Goal: Task Accomplishment & Management: Contribute content

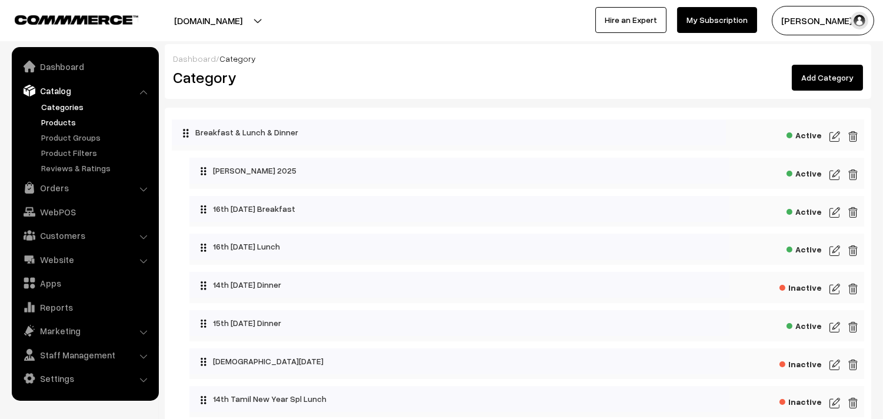
click at [85, 121] on link "Products" at bounding box center [96, 122] width 116 height 12
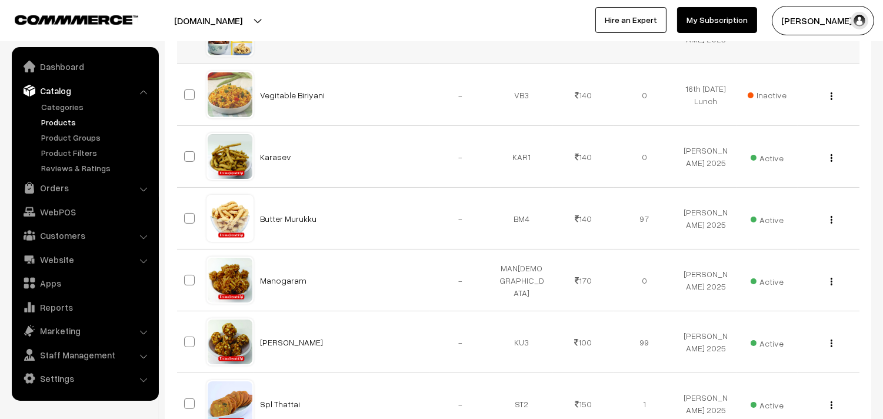
scroll to position [327, 0]
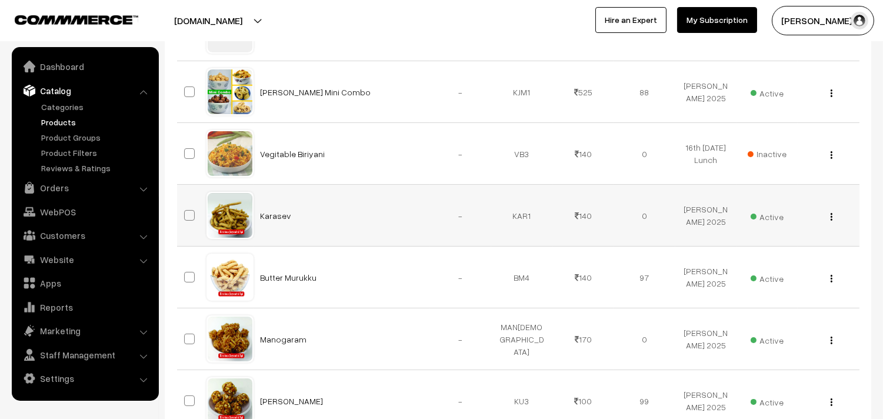
click at [832, 218] on button "button" at bounding box center [831, 216] width 3 height 9
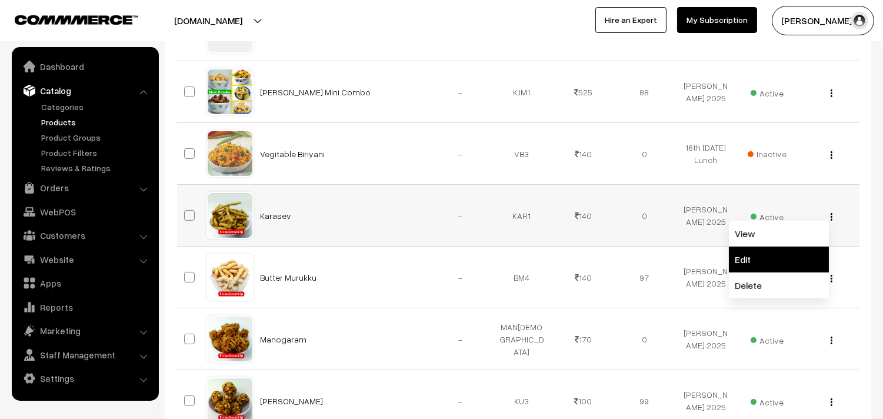
click at [761, 261] on link "Edit" at bounding box center [779, 260] width 100 height 26
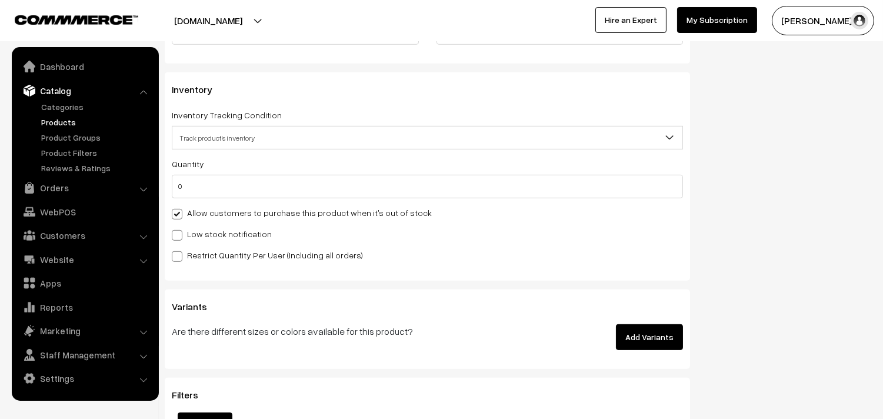
scroll to position [1177, 0]
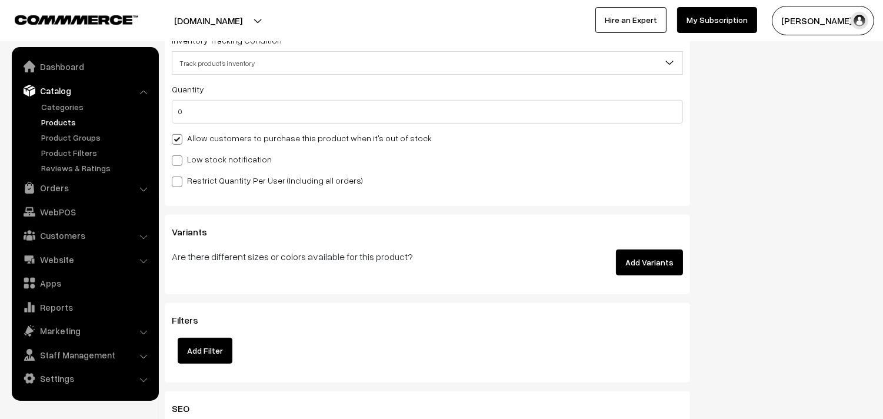
click at [238, 133] on label "Allow customers to purchase this product when it's out of stock" at bounding box center [302, 138] width 260 height 12
click at [179, 134] on input "Allow customers to purchase this product when it's out of stock" at bounding box center [176, 138] width 8 height 8
click at [232, 138] on label "Allow customers to purchase this product when it's out of stock" at bounding box center [302, 138] width 260 height 12
click at [179, 138] on input "Allow customers to purchase this product when it's out of stock" at bounding box center [176, 138] width 8 height 8
click at [235, 136] on label "Allow customers to purchase this product when it's out of stock" at bounding box center [302, 138] width 260 height 12
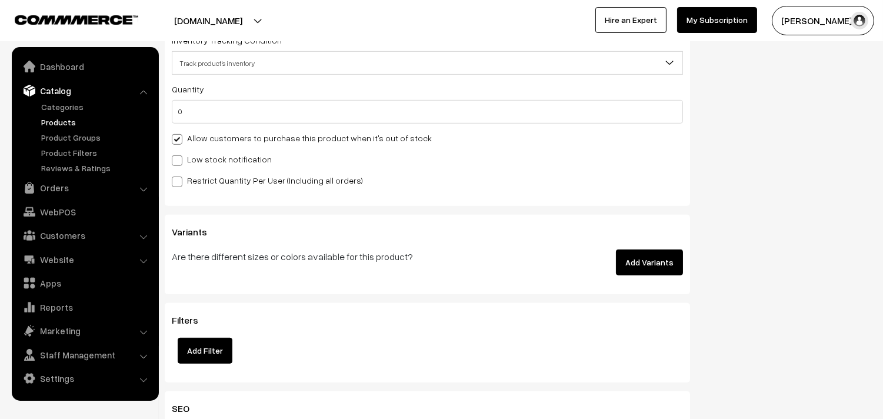
click at [179, 136] on input "Allow customers to purchase this product when it's out of stock" at bounding box center [176, 138] width 8 height 8
checkbox input "false"
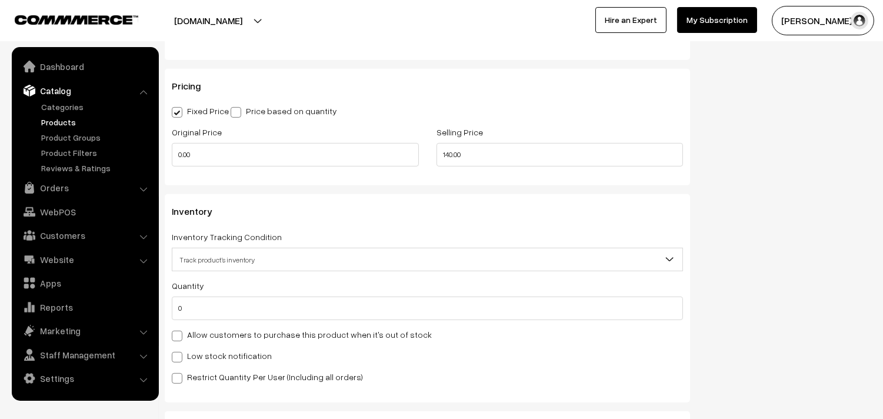
scroll to position [0, 0]
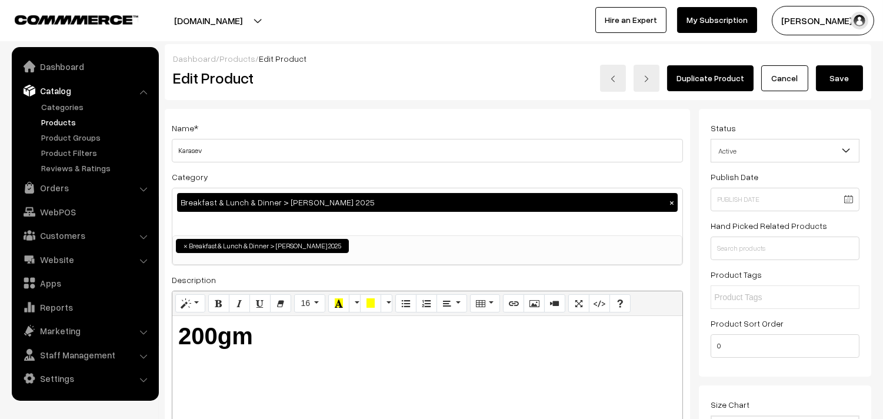
click at [838, 65] on div "Duplicate Product Cancel Save" at bounding box center [665, 78] width 395 height 27
click at [835, 77] on button "Save" at bounding box center [839, 78] width 47 height 26
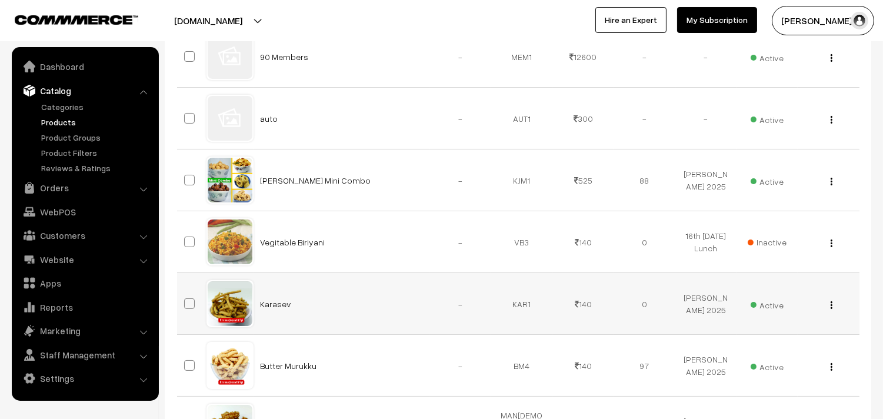
scroll to position [261, 0]
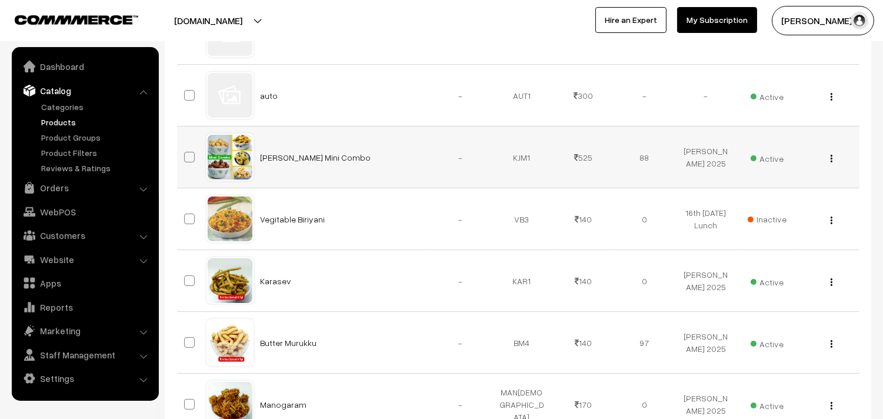
click at [831, 156] on img "button" at bounding box center [832, 159] width 2 height 8
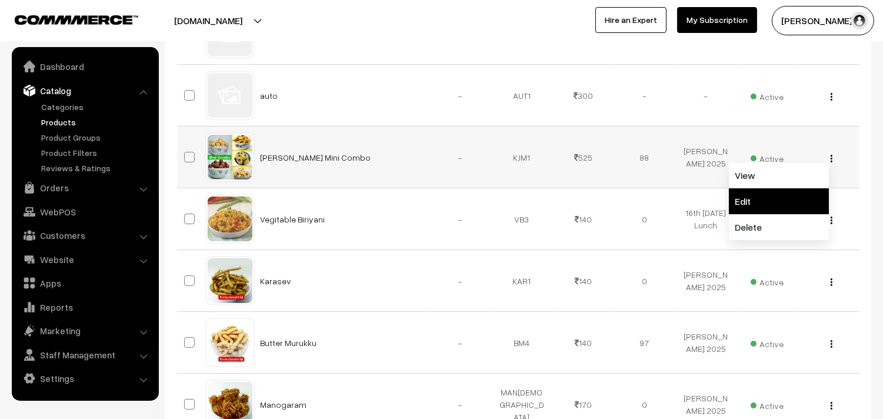
click at [737, 208] on link "Edit" at bounding box center [779, 201] width 100 height 26
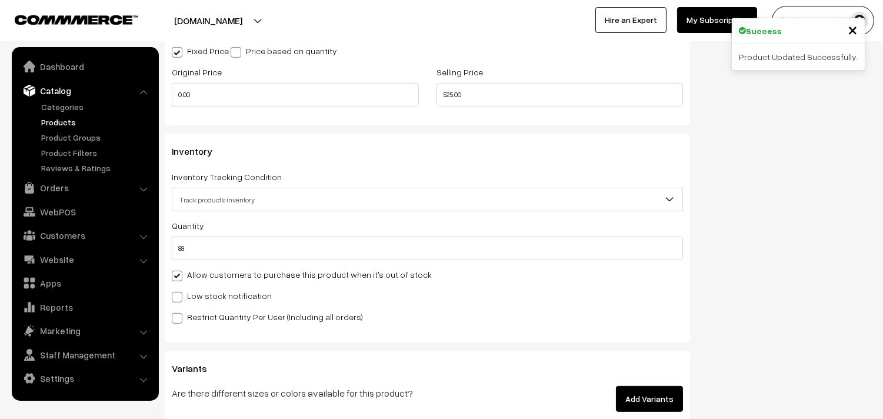
scroll to position [1045, 0]
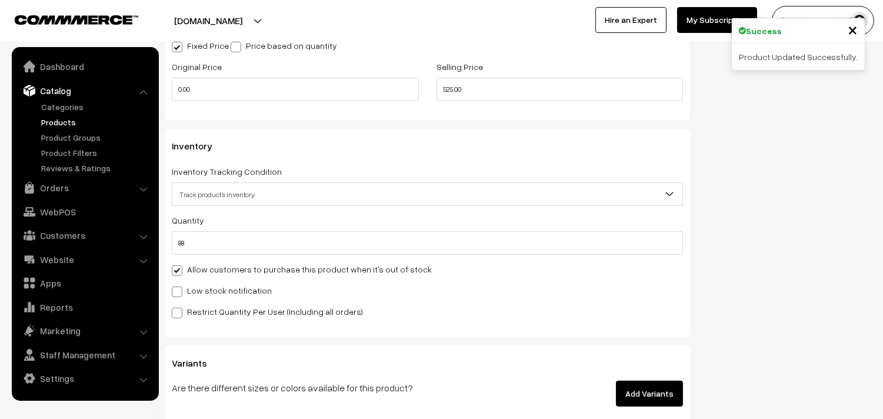
click at [200, 268] on label "Allow customers to purchase this product when it's out of stock" at bounding box center [302, 269] width 260 height 12
click at [179, 268] on input "Allow customers to purchase this product when it's out of stock" at bounding box center [176, 269] width 8 height 8
checkbox input "false"
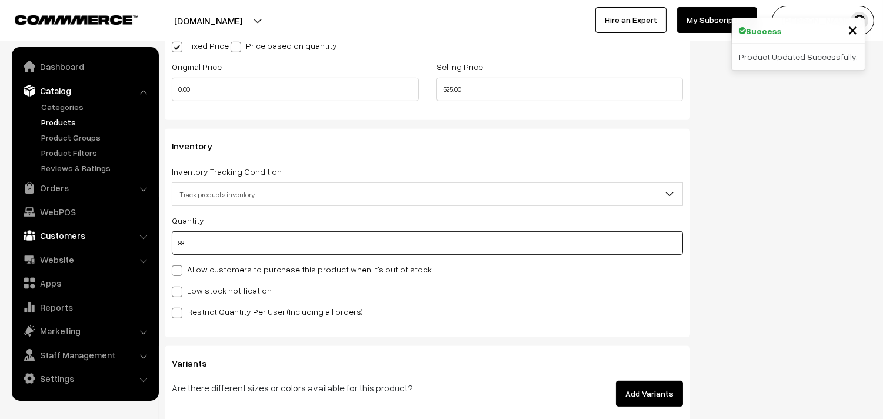
drag, startPoint x: 216, startPoint y: 237, endPoint x: 127, endPoint y: 229, distance: 89.2
click at [128, 229] on body "Thank you for showing interest. Our team will call you shortly. Close [DOMAIN_N…" at bounding box center [441, 13] width 883 height 2117
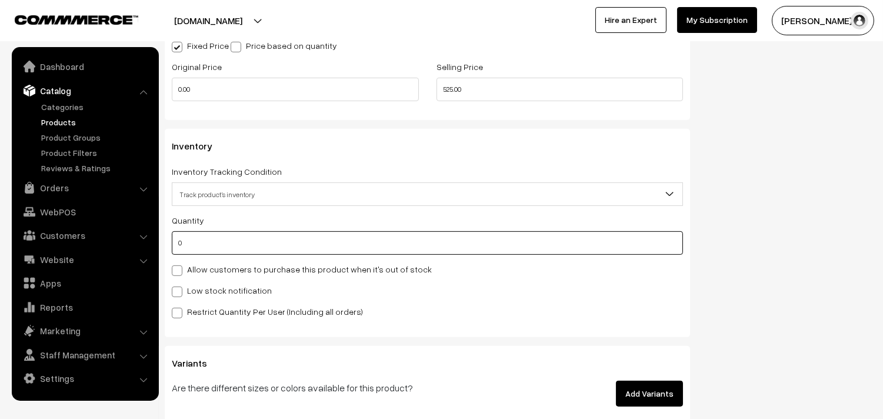
scroll to position [0, 0]
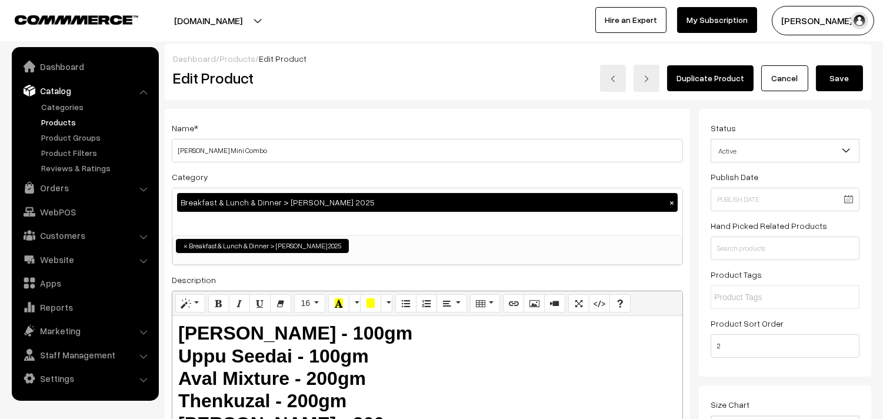
type input "0"
click at [838, 78] on button "Save" at bounding box center [839, 78] width 47 height 26
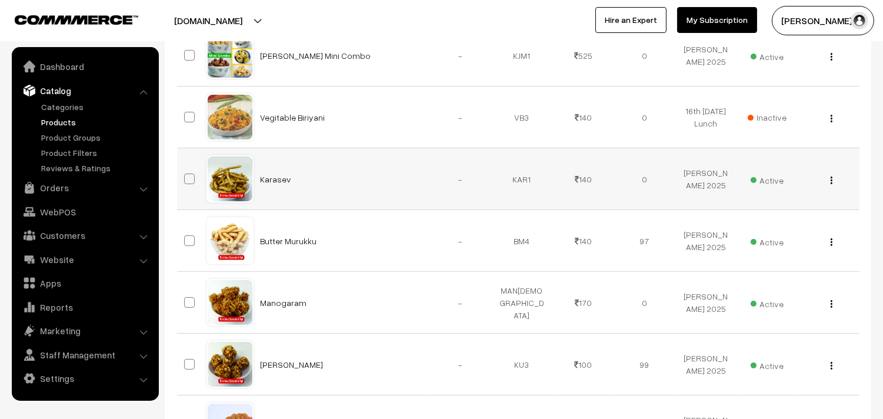
scroll to position [392, 0]
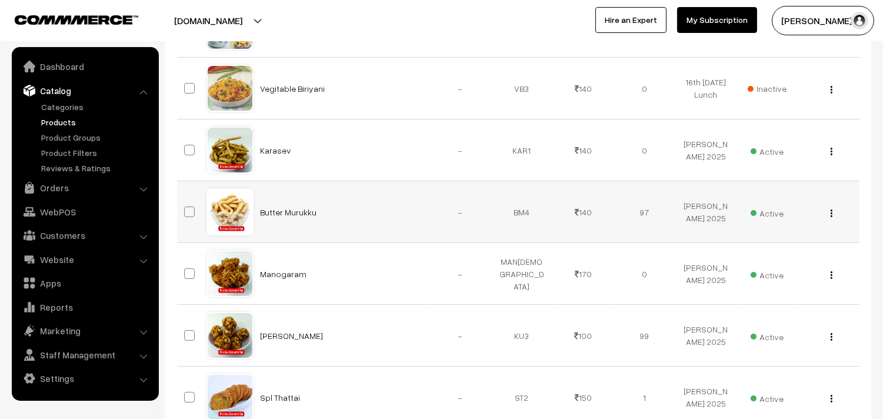
click at [831, 215] on img "button" at bounding box center [832, 213] width 2 height 8
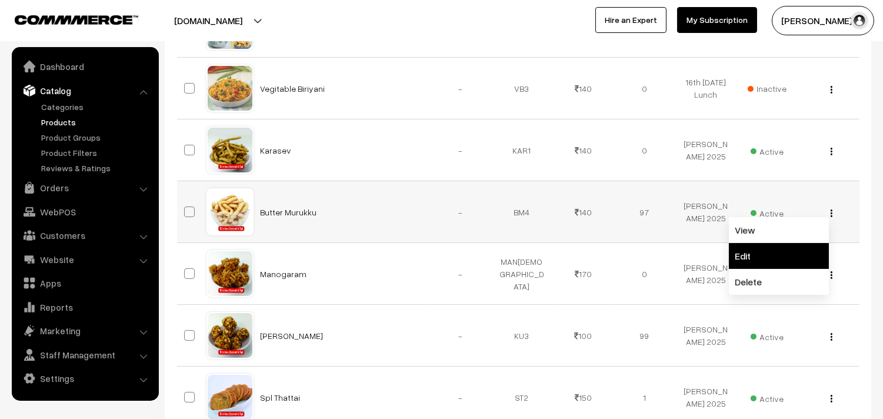
click at [769, 261] on link "Edit" at bounding box center [779, 256] width 100 height 26
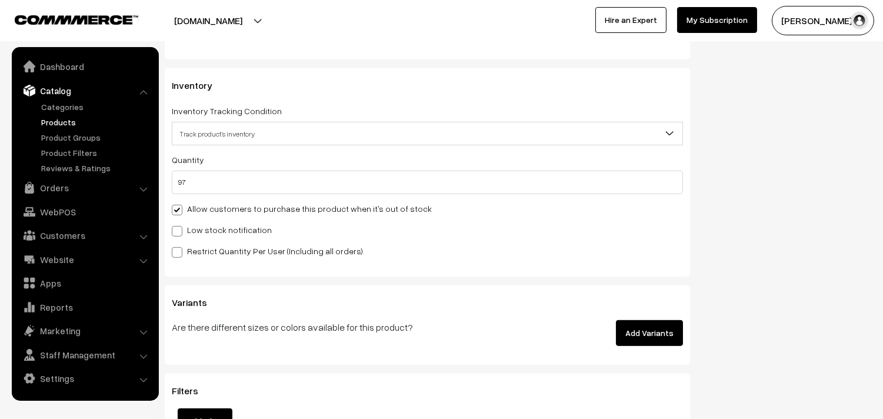
scroll to position [1111, 0]
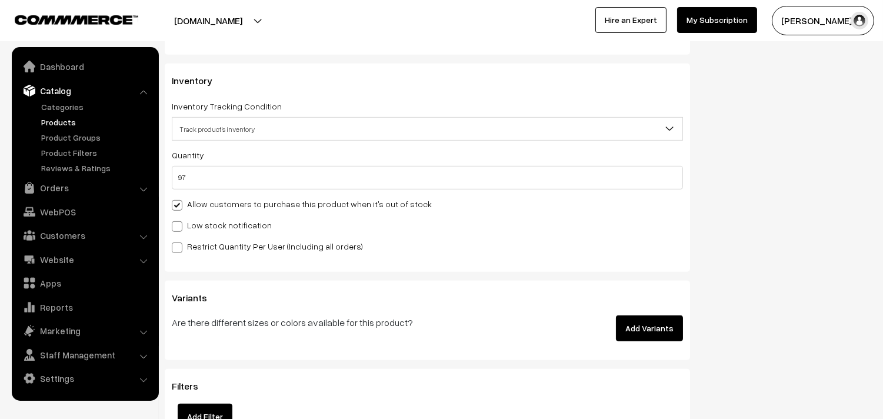
click at [213, 198] on label "Allow customers to purchase this product when it's out of stock" at bounding box center [302, 204] width 260 height 12
click at [179, 199] on input "Allow customers to purchase this product when it's out of stock" at bounding box center [176, 203] width 8 height 8
checkbox input "false"
drag, startPoint x: 203, startPoint y: 166, endPoint x: 149, endPoint y: 185, distance: 56.8
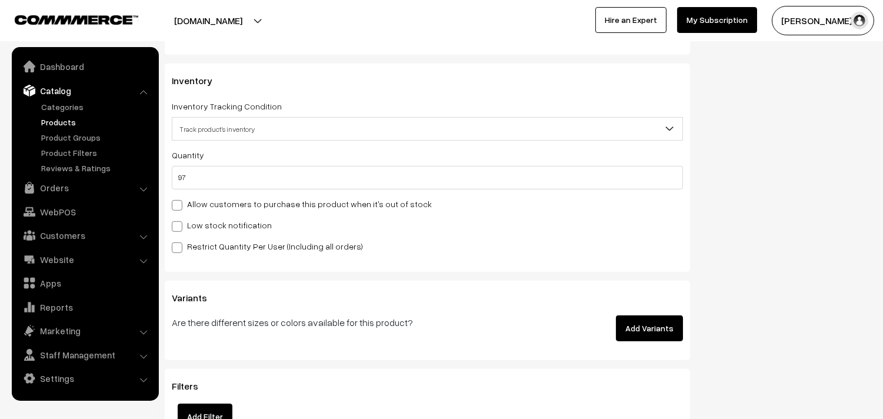
drag, startPoint x: 257, startPoint y: 161, endPoint x: 246, endPoint y: 169, distance: 13.9
click at [257, 160] on div "Quantity 97 Adjust Quantity Adjust Set 0" at bounding box center [427, 169] width 511 height 42
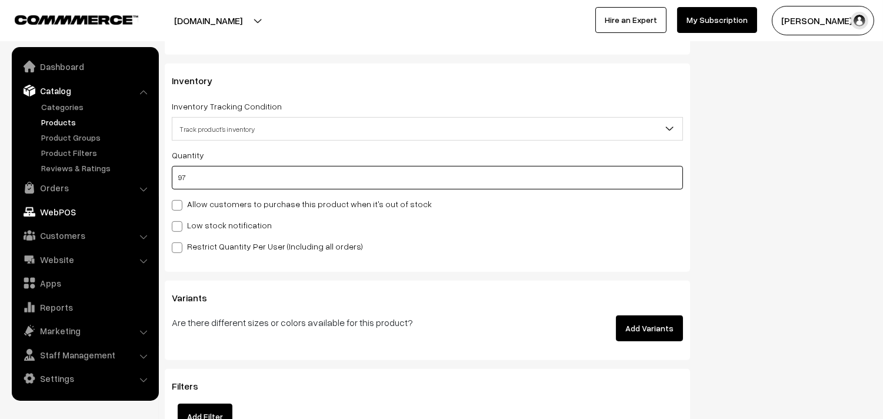
drag, startPoint x: 232, startPoint y: 178, endPoint x: 127, endPoint y: 202, distance: 107.5
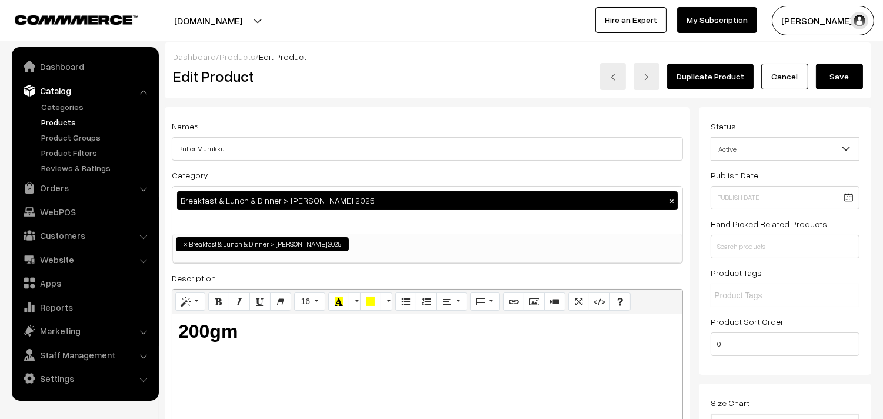
scroll to position [0, 0]
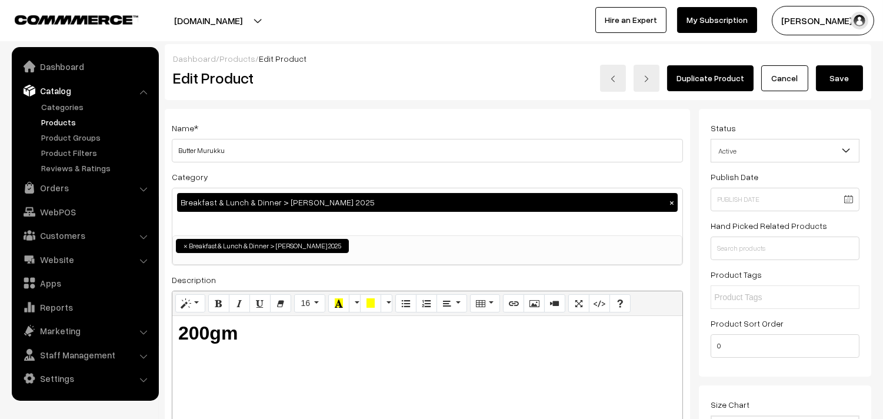
type input "1"
click at [854, 83] on button "Save" at bounding box center [839, 78] width 47 height 26
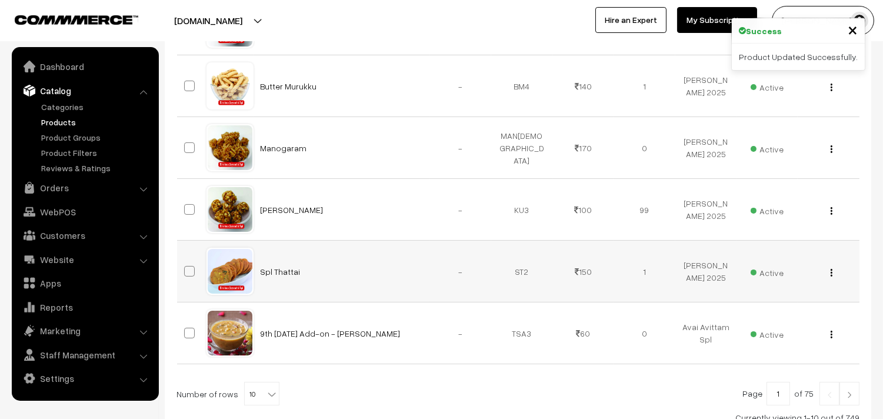
scroll to position [522, 0]
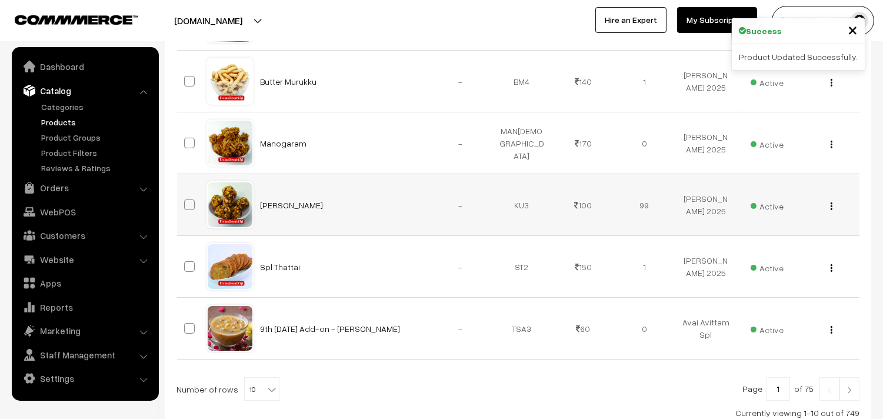
click at [832, 204] on button "button" at bounding box center [831, 205] width 3 height 9
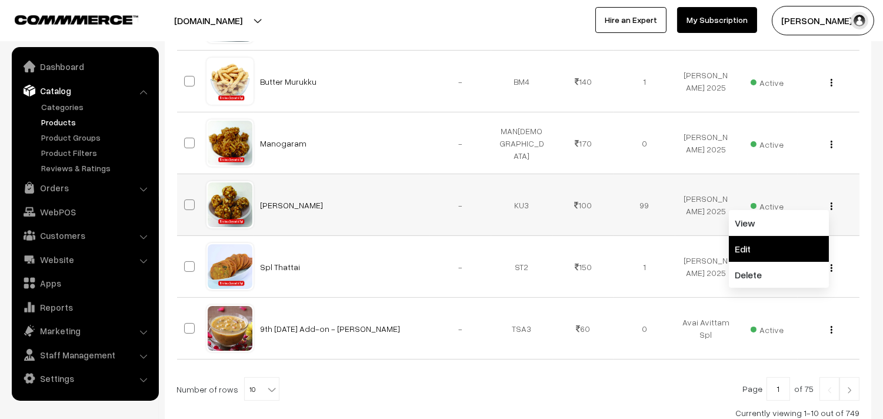
click at [803, 238] on link "Edit" at bounding box center [779, 249] width 100 height 26
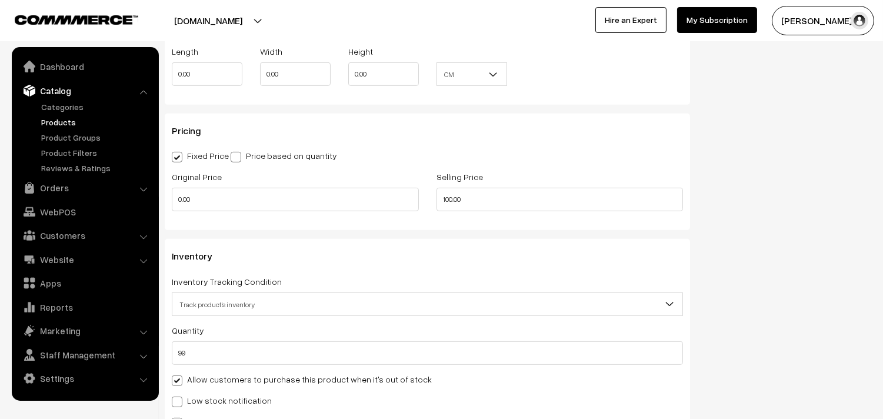
scroll to position [1177, 0]
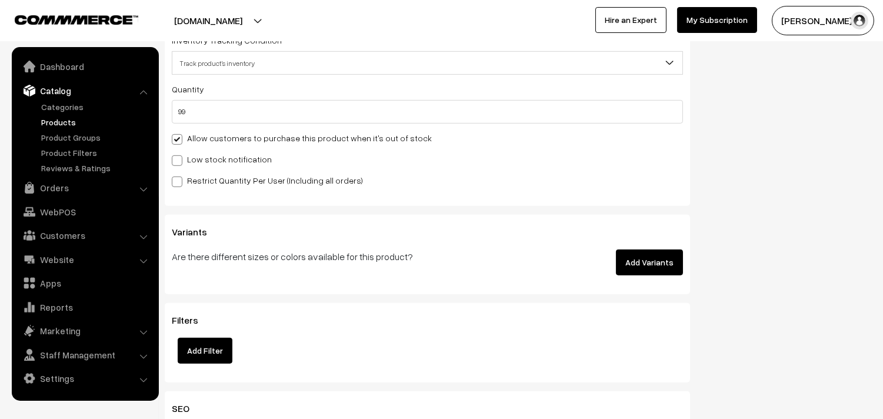
click at [227, 127] on div "Quantity 99 Adjust Quantity Adjust Set 0" at bounding box center [427, 134] width 511 height 105
click at [227, 133] on label "Allow customers to purchase this product when it's out of stock" at bounding box center [302, 138] width 260 height 12
click at [179, 134] on input "Allow customers to purchase this product when it's out of stock" at bounding box center [176, 138] width 8 height 8
click at [233, 139] on label "Allow customers to purchase this product when it's out of stock" at bounding box center [302, 138] width 260 height 12
click at [179, 139] on input "Allow customers to purchase this product when it's out of stock" at bounding box center [176, 138] width 8 height 8
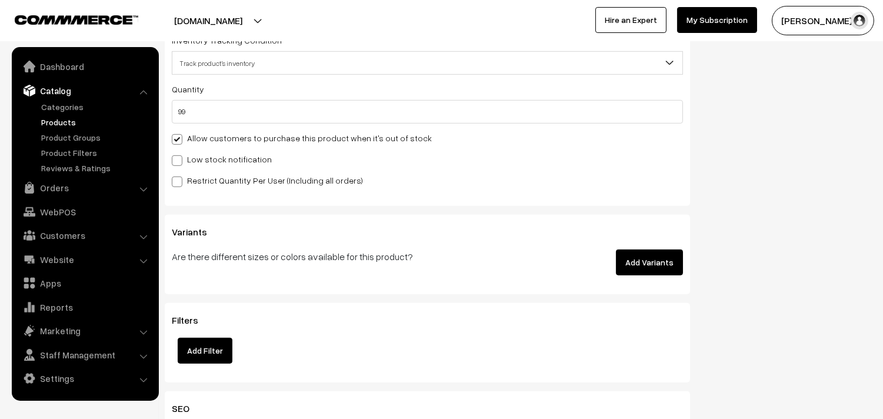
click at [228, 147] on div "Quantity 99 Adjust Quantity Adjust Set 0" at bounding box center [427, 134] width 511 height 105
click at [230, 132] on div "Allow customers to purchase this product when it's out of stock" at bounding box center [427, 138] width 511 height 14
click at [232, 143] on label "Allow customers to purchase this product when it's out of stock" at bounding box center [302, 138] width 260 height 12
click at [179, 141] on input "Allow customers to purchase this product when it's out of stock" at bounding box center [176, 138] width 8 height 8
checkbox input "false"
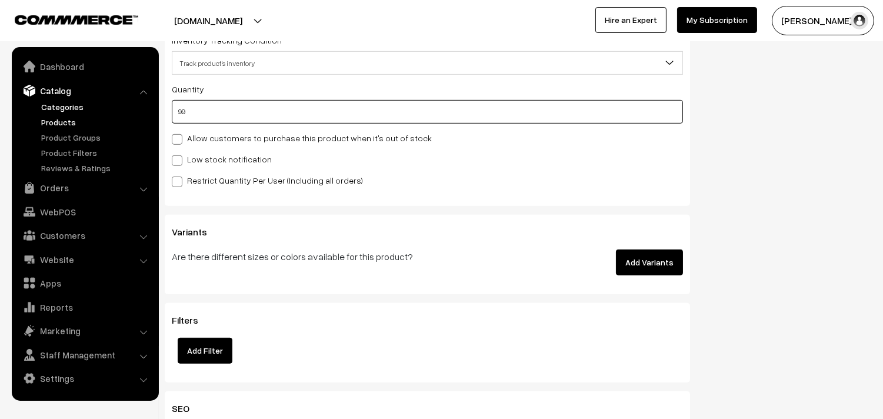
drag, startPoint x: 248, startPoint y: 116, endPoint x: 90, endPoint y: 112, distance: 158.3
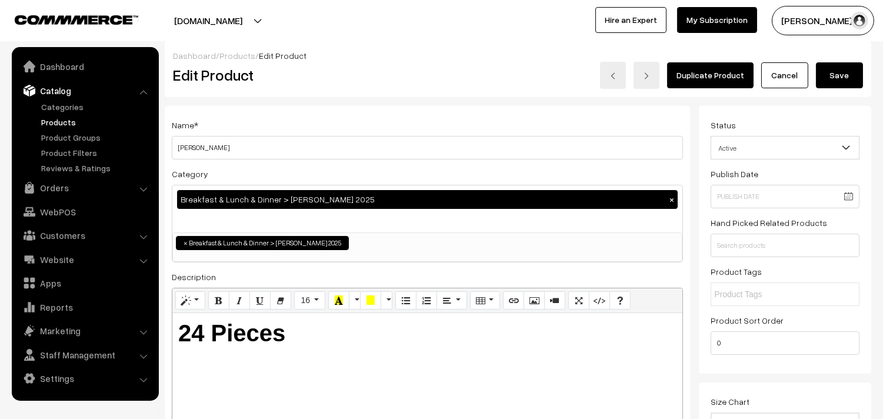
scroll to position [0, 0]
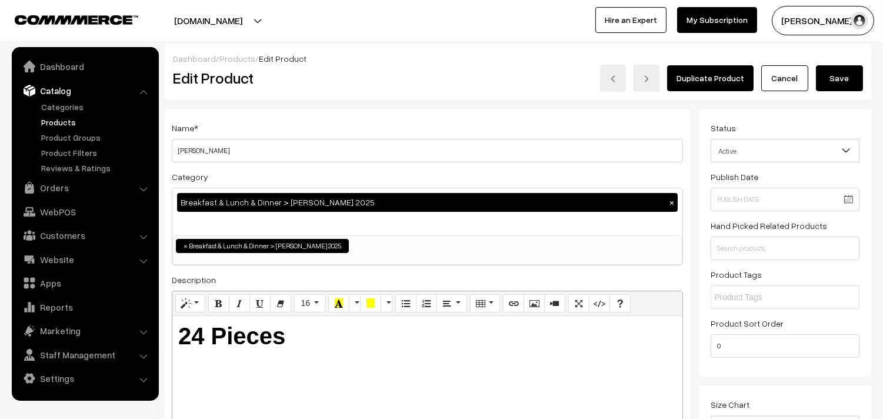
type input "10"
click at [851, 85] on button "Save" at bounding box center [839, 78] width 47 height 26
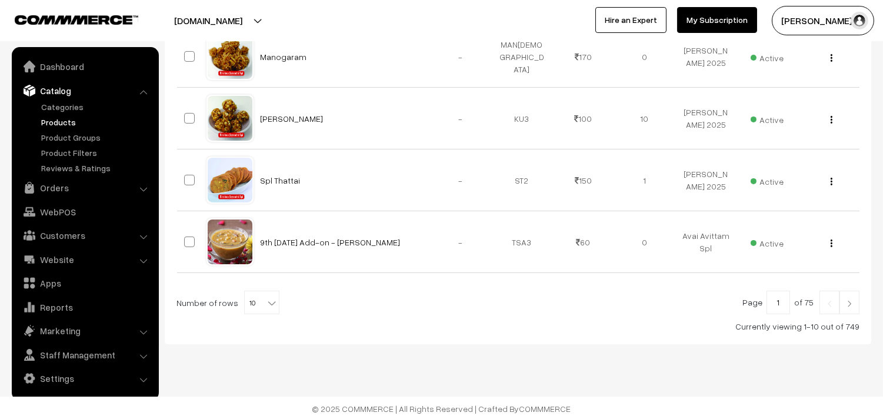
scroll to position [612, 0]
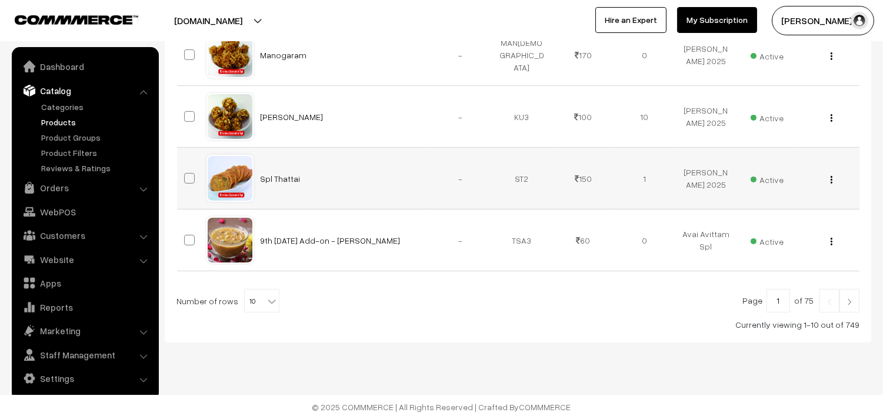
click at [832, 178] on button "button" at bounding box center [831, 179] width 3 height 9
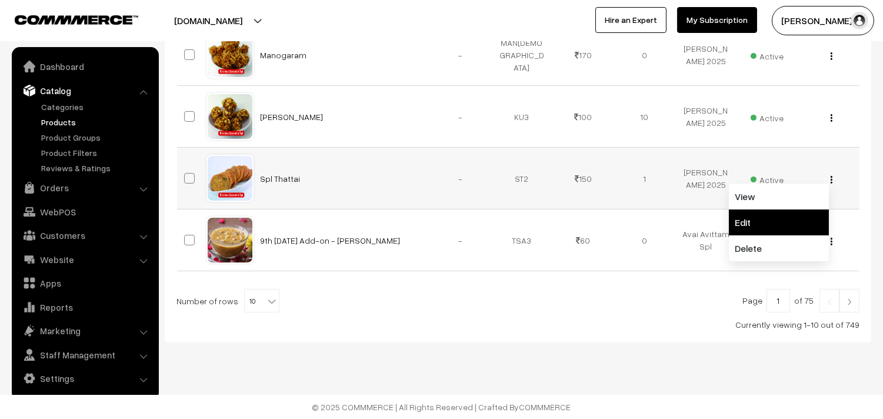
click at [802, 219] on link "Edit" at bounding box center [779, 222] width 100 height 26
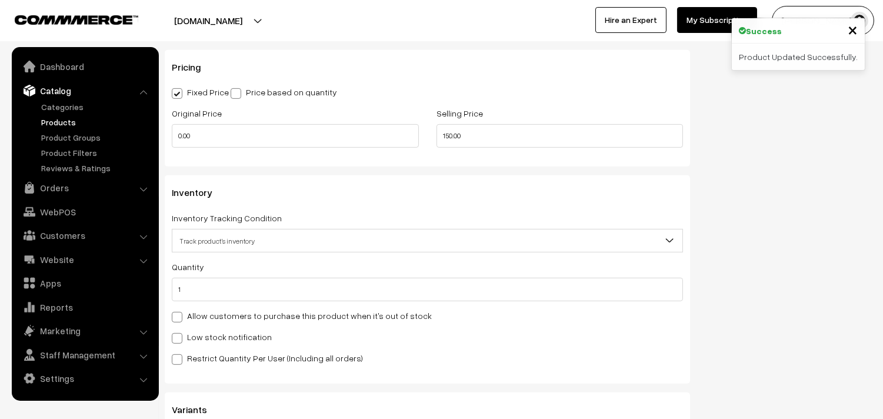
scroll to position [1177, 0]
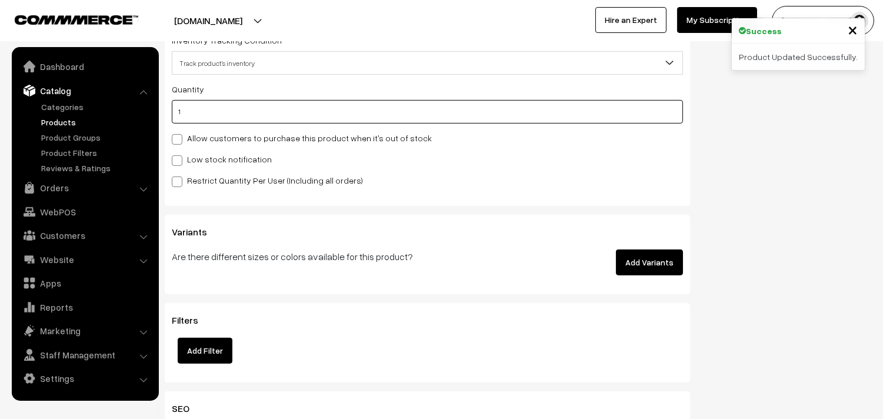
drag, startPoint x: 204, startPoint y: 112, endPoint x: 243, endPoint y: 119, distance: 39.4
click at [205, 112] on input "1" at bounding box center [427, 112] width 511 height 24
drag, startPoint x: 219, startPoint y: 119, endPoint x: 136, endPoint y: 124, distance: 83.7
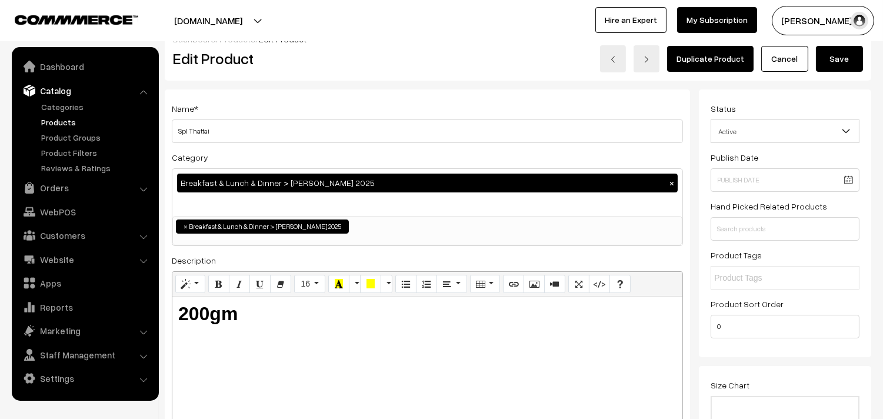
scroll to position [12, 0]
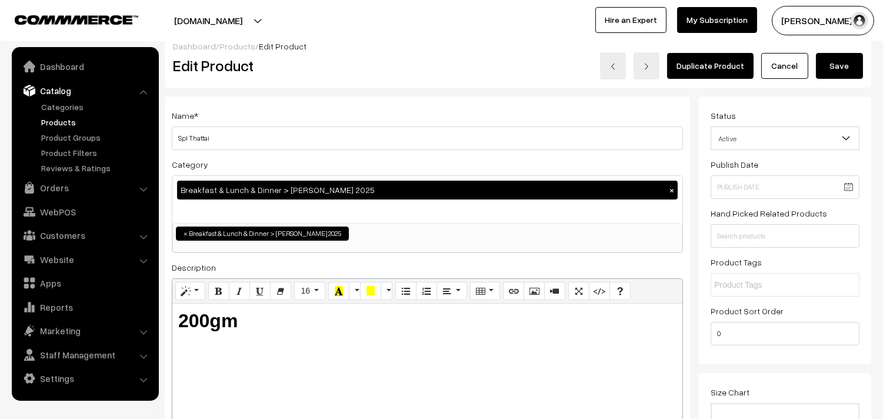
type input "5"
click at [838, 71] on button "Save" at bounding box center [839, 66] width 47 height 26
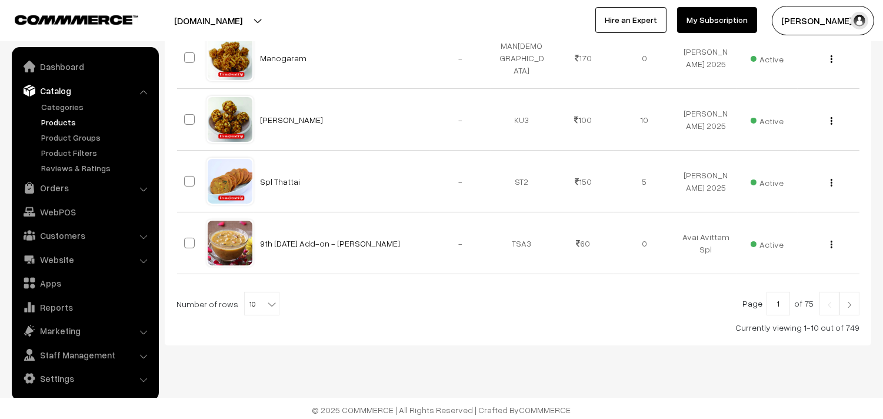
scroll to position [612, 0]
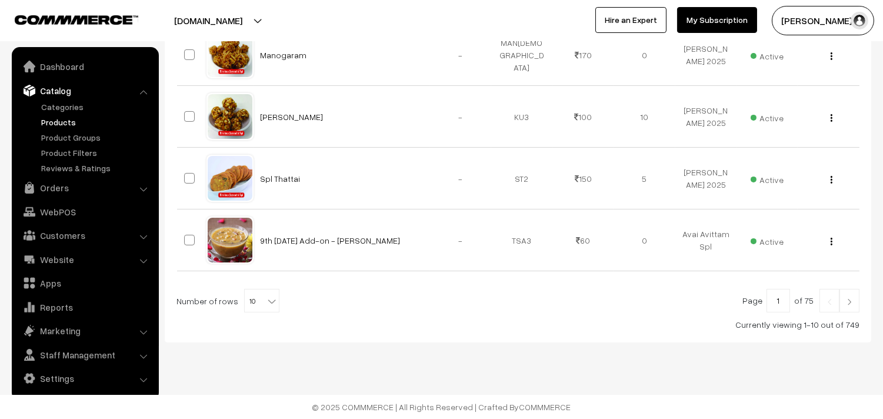
click at [245, 298] on span "10" at bounding box center [262, 301] width 34 height 24
select select "100"
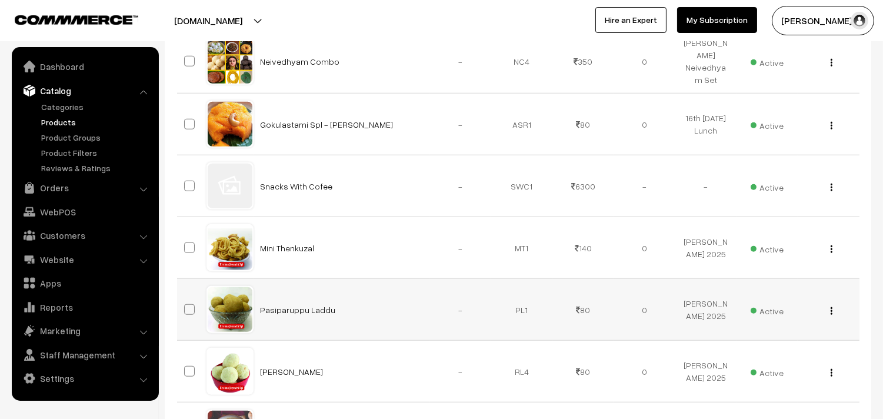
scroll to position [2026, 0]
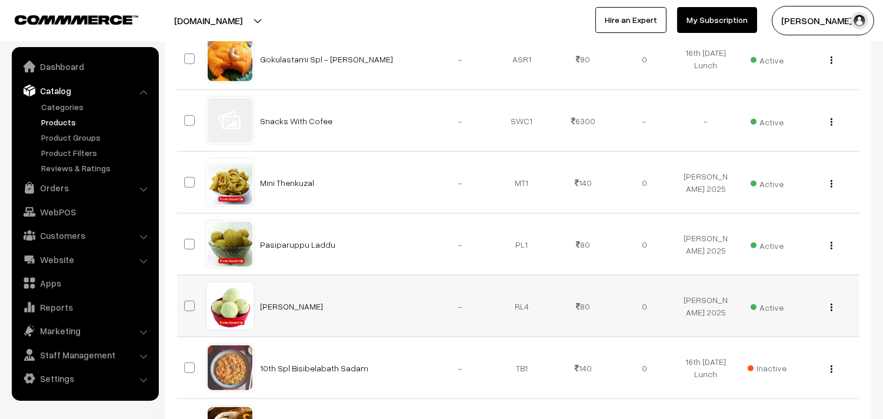
click at [831, 308] on img "button" at bounding box center [832, 308] width 2 height 8
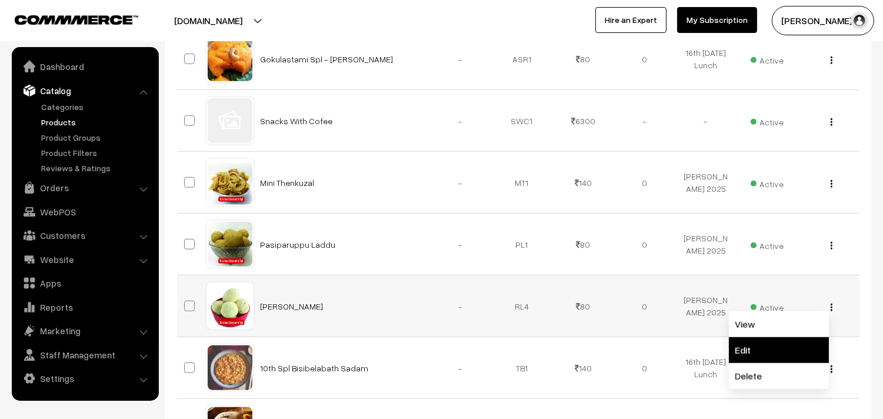
click at [755, 339] on link "Edit" at bounding box center [779, 350] width 100 height 26
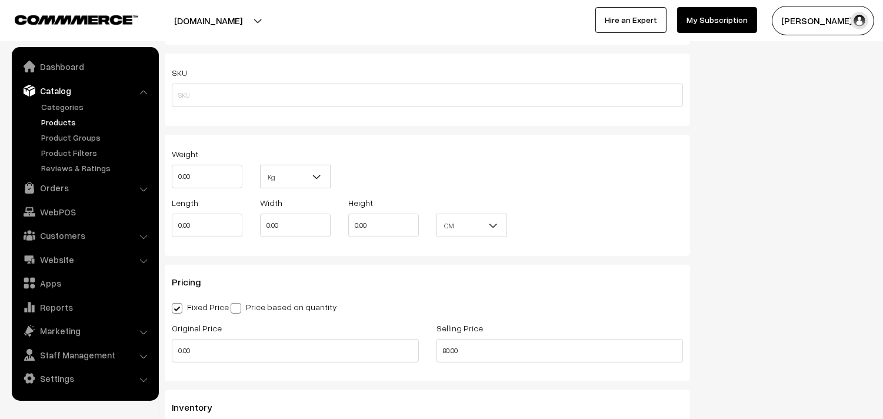
scroll to position [1177, 0]
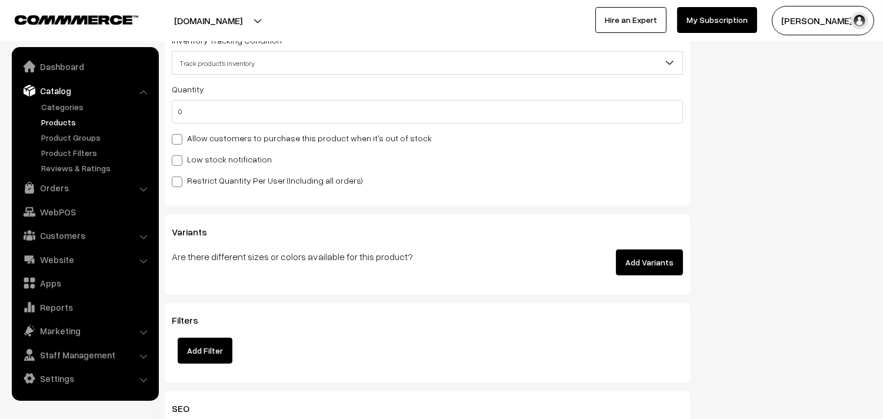
click at [231, 136] on label "Allow customers to purchase this product when it's out of stock" at bounding box center [302, 138] width 260 height 12
click at [179, 136] on input "Allow customers to purchase this product when it's out of stock" at bounding box center [176, 138] width 8 height 8
click at [222, 142] on label "Allow customers to purchase this product when it's out of stock" at bounding box center [302, 138] width 260 height 12
click at [179, 141] on input "Allow customers to purchase this product when it's out of stock" at bounding box center [176, 138] width 8 height 8
checkbox input "false"
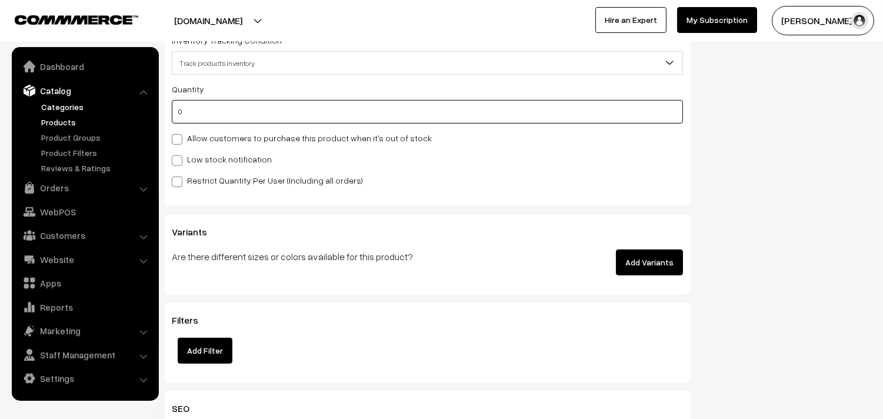
drag, startPoint x: 245, startPoint y: 108, endPoint x: 100, endPoint y: 103, distance: 144.8
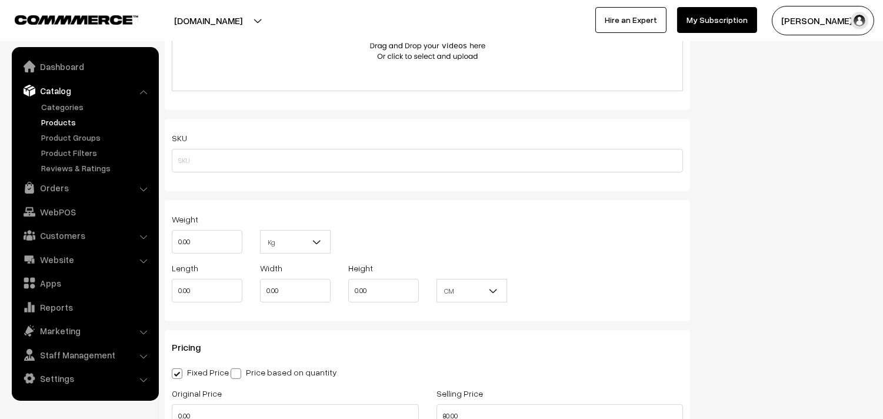
scroll to position [0, 0]
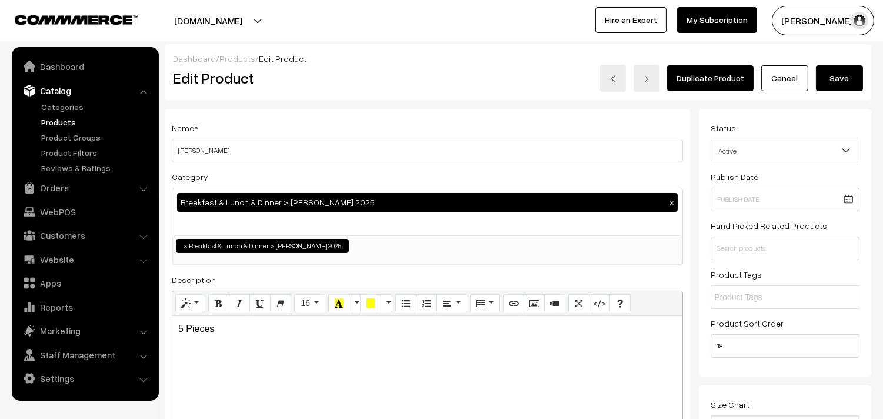
type input "3"
click at [842, 69] on button "Save" at bounding box center [839, 78] width 47 height 26
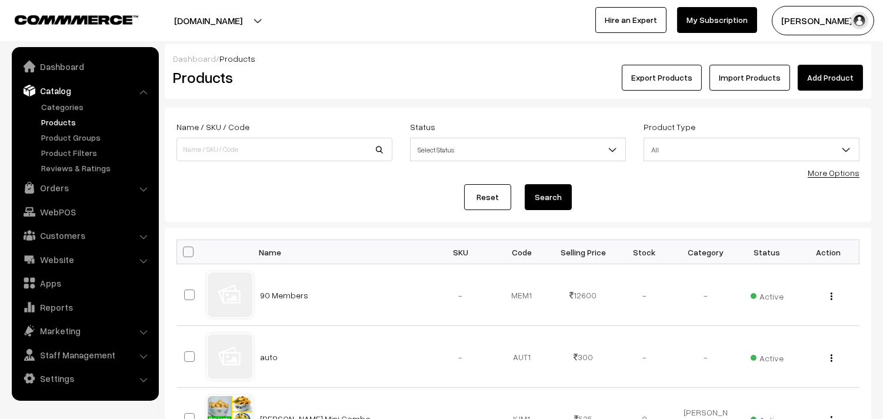
click at [830, 171] on link "More Options" at bounding box center [834, 173] width 52 height 10
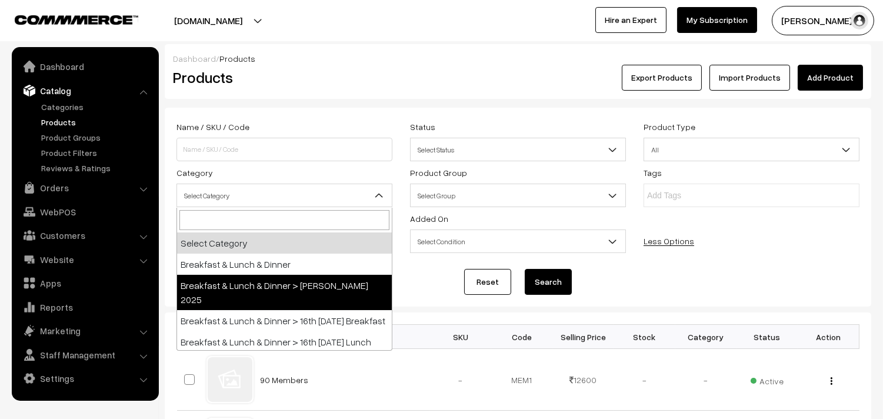
select select "70"
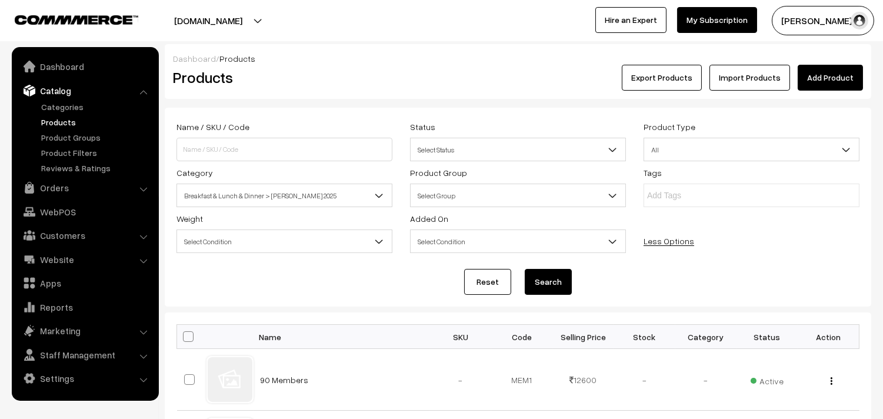
click at [560, 268] on form "Name / SKU / Code Status Select Status Active Inactive Select Status Product Ty…" at bounding box center [518, 207] width 707 height 199
click at [545, 278] on button "Search" at bounding box center [548, 282] width 47 height 26
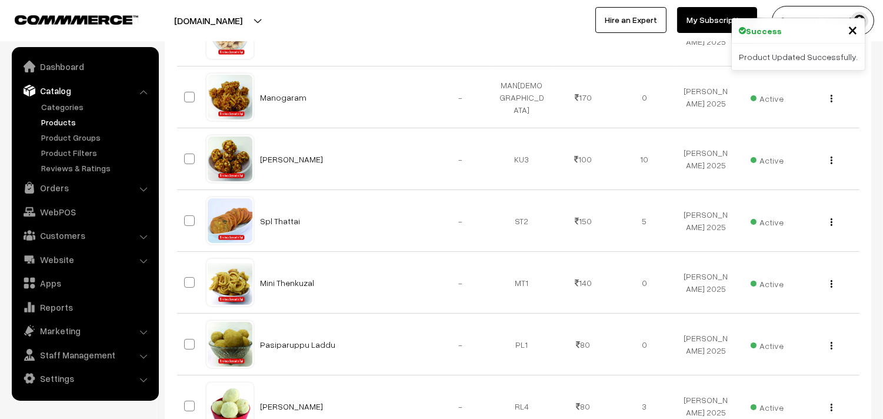
scroll to position [654, 0]
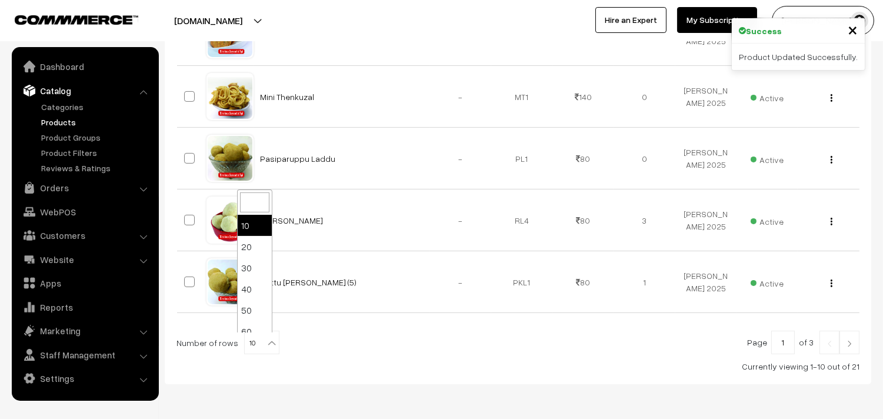
click at [251, 349] on span "10" at bounding box center [262, 343] width 34 height 24
select select "100"
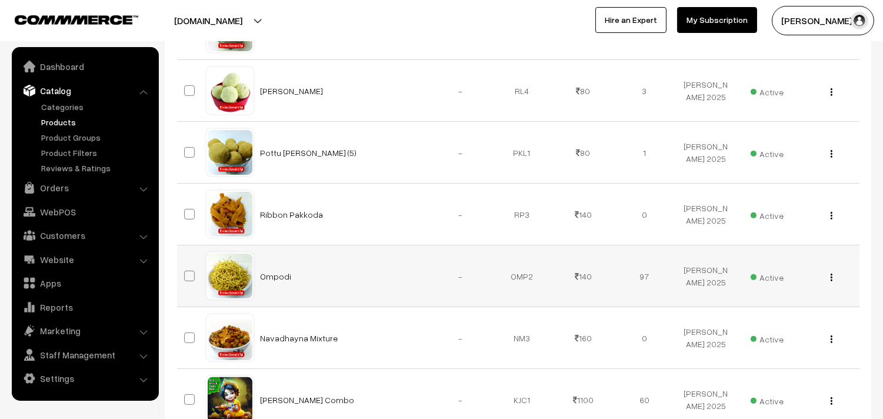
scroll to position [784, 0]
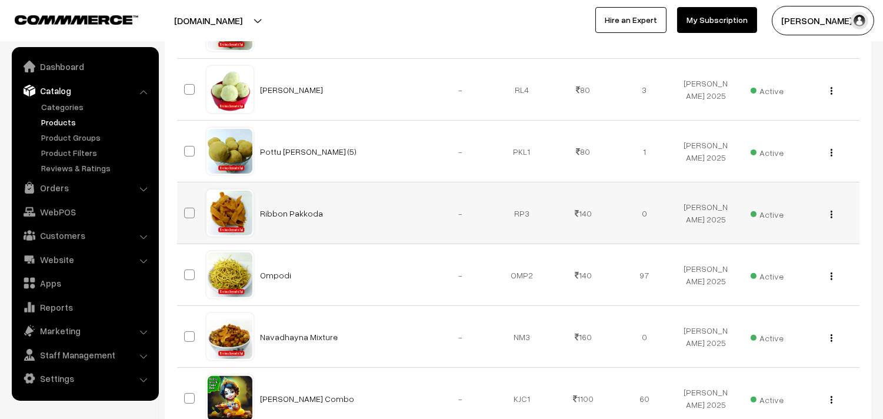
click at [831, 217] on img "button" at bounding box center [832, 215] width 2 height 8
click at [781, 259] on link "Edit" at bounding box center [779, 257] width 100 height 26
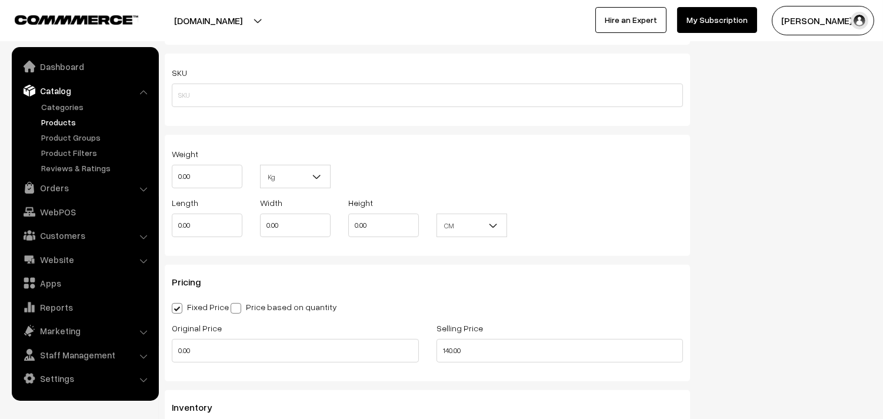
scroll to position [1111, 0]
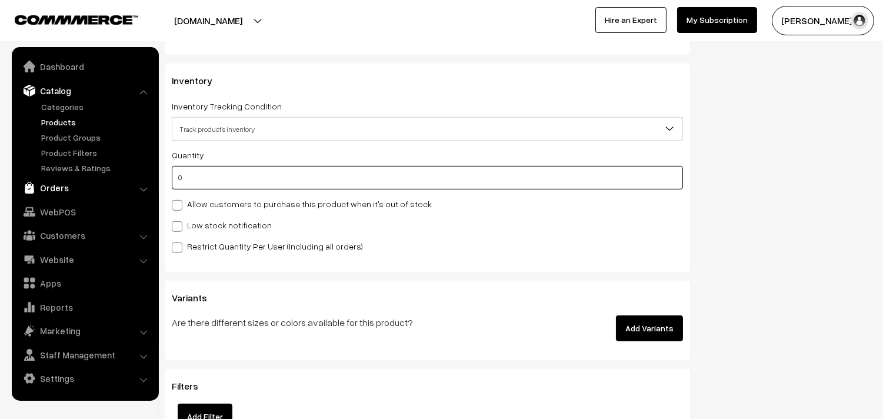
drag, startPoint x: 210, startPoint y: 181, endPoint x: 85, endPoint y: 179, distance: 124.7
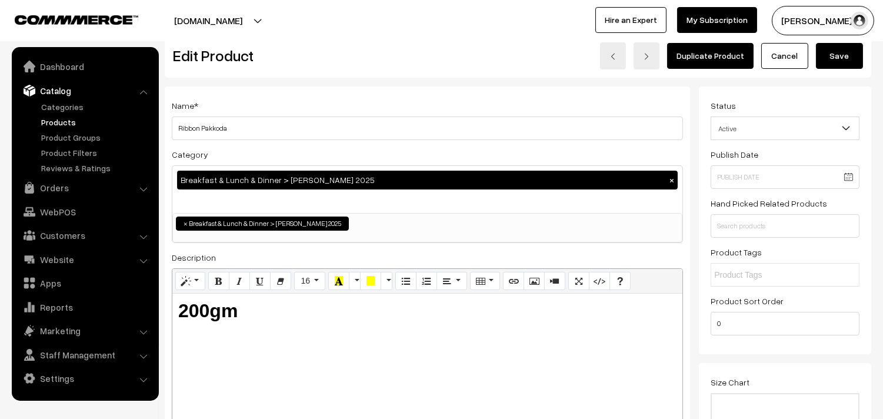
scroll to position [0, 0]
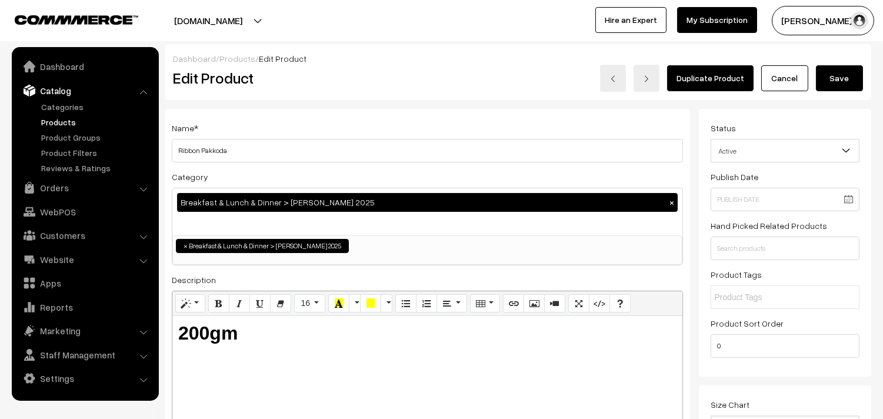
type input "2"
click at [850, 78] on button "Save" at bounding box center [839, 78] width 47 height 26
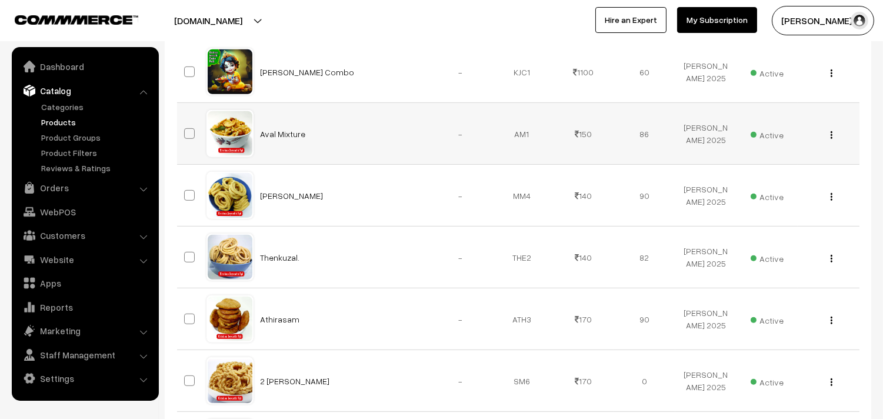
scroll to position [980, 0]
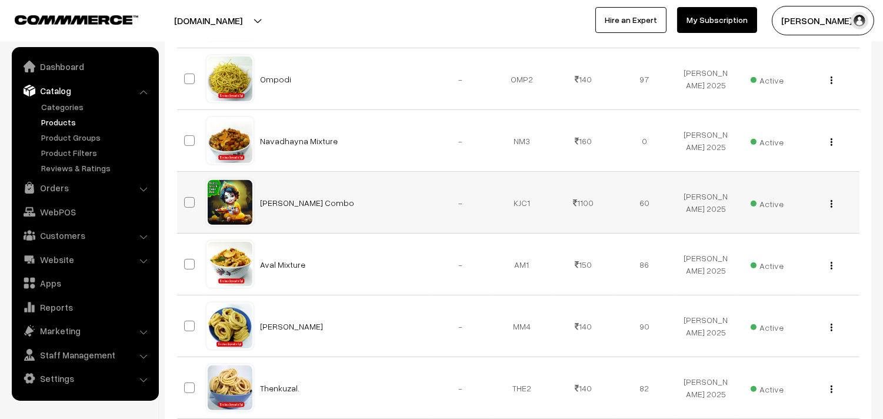
click at [831, 204] on img "button" at bounding box center [832, 204] width 2 height 8
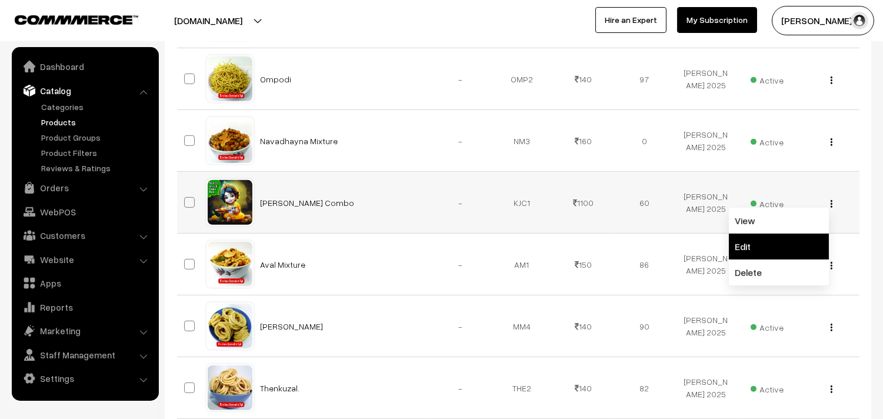
click at [788, 251] on link "Edit" at bounding box center [779, 247] width 100 height 26
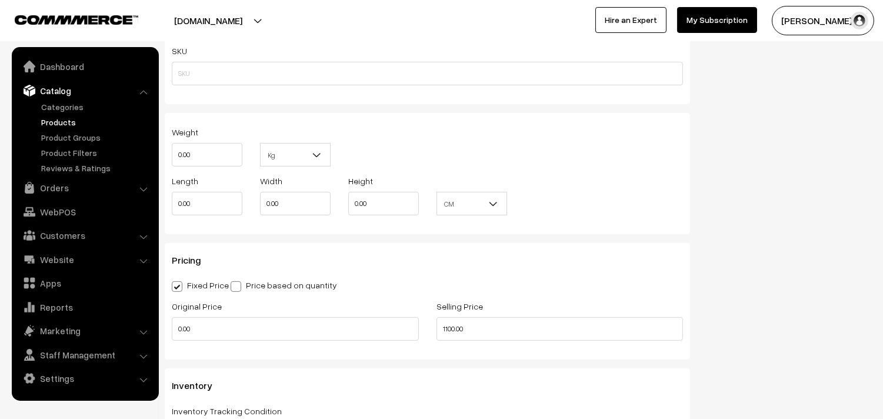
scroll to position [1111, 0]
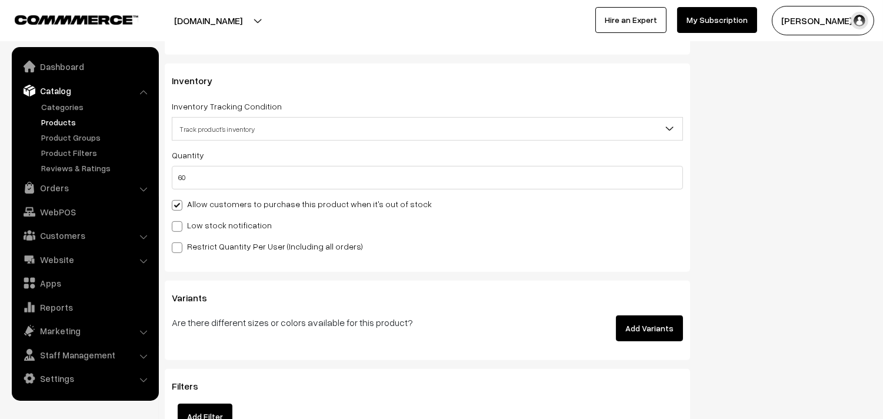
drag, startPoint x: 194, startPoint y: 149, endPoint x: 191, endPoint y: 171, distance: 22.5
click at [194, 149] on div "Quantity 60 Adjust Quantity Adjust Set 0" at bounding box center [427, 169] width 511 height 42
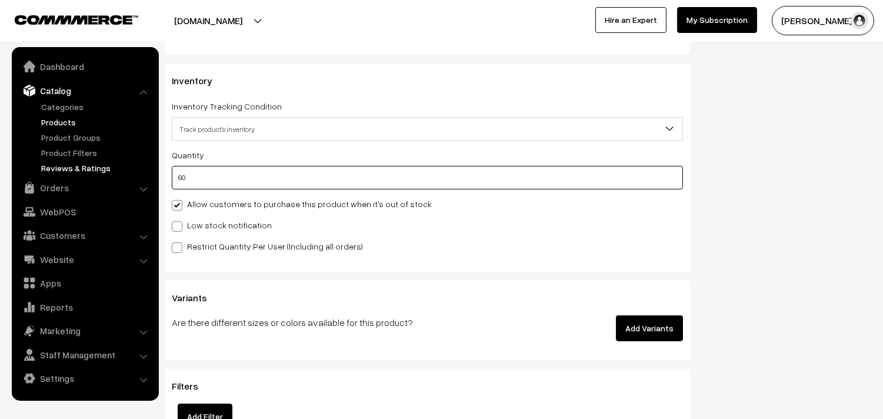
drag, startPoint x: 195, startPoint y: 175, endPoint x: 140, endPoint y: 168, distance: 55.2
type input "0"
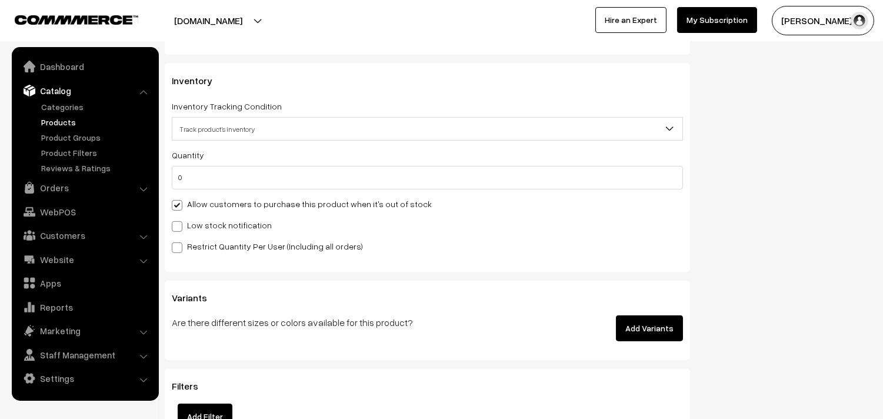
click at [216, 202] on label "Allow customers to purchase this product when it's out of stock" at bounding box center [302, 204] width 260 height 12
click at [179, 202] on input "Allow customers to purchase this product when it's out of stock" at bounding box center [176, 203] width 8 height 8
checkbox input "false"
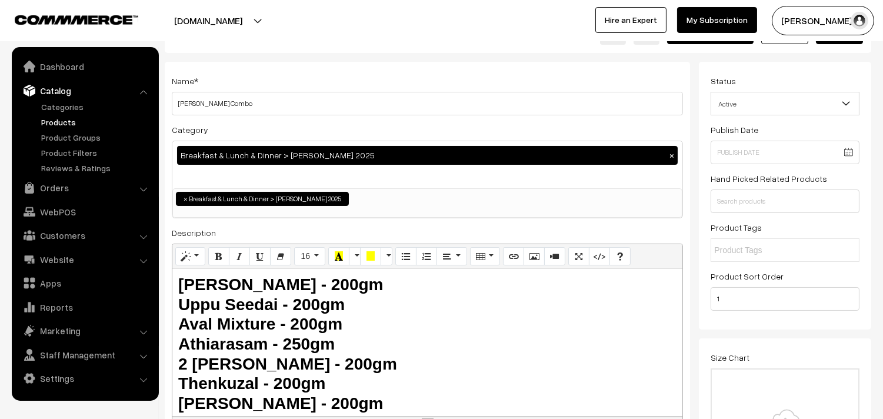
scroll to position [0, 0]
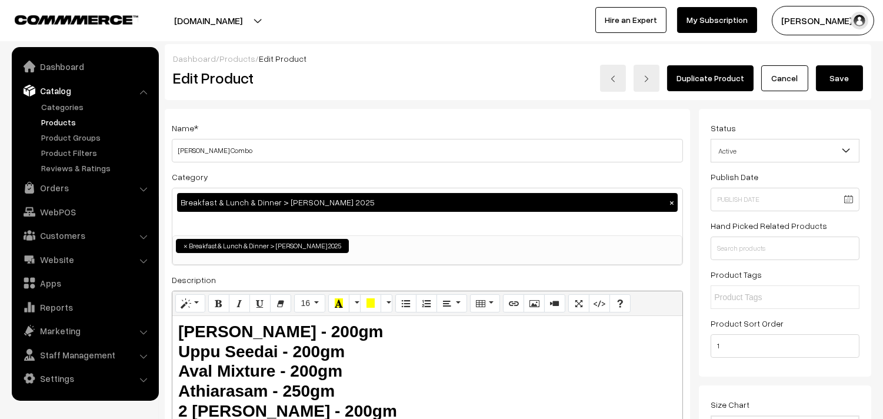
click at [833, 88] on button "Save" at bounding box center [839, 78] width 47 height 26
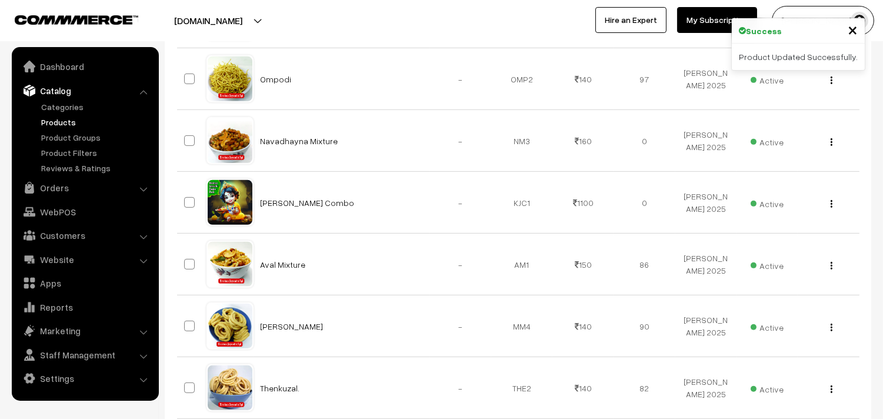
scroll to position [850, 0]
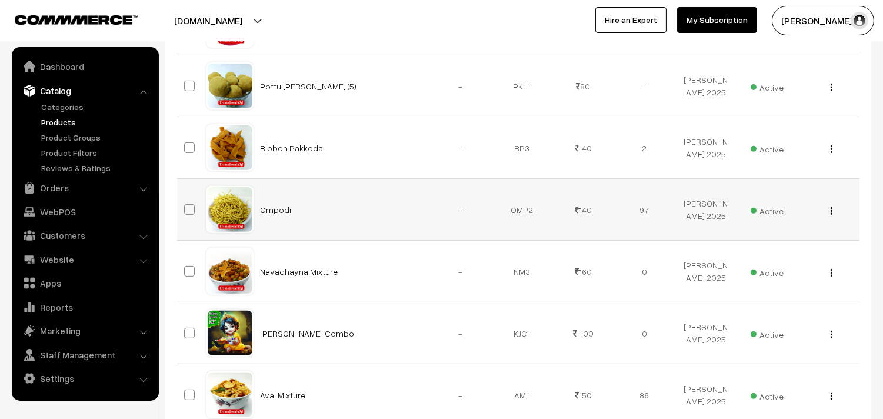
click at [832, 212] on button "button" at bounding box center [831, 210] width 3 height 9
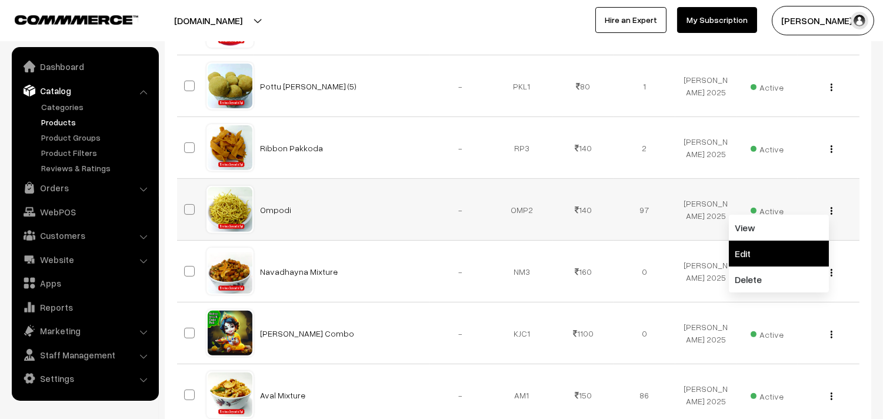
click at [794, 255] on link "Edit" at bounding box center [779, 254] width 100 height 26
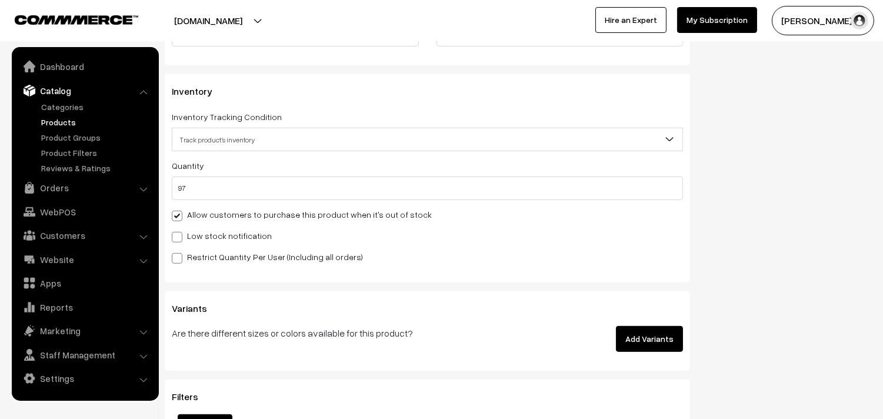
scroll to position [1111, 0]
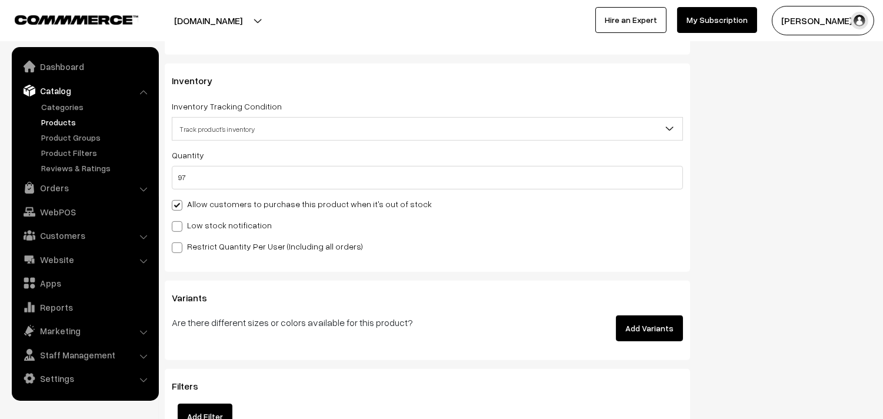
click at [213, 203] on label "Allow customers to purchase this product when it's out of stock" at bounding box center [302, 204] width 260 height 12
click at [179, 203] on input "Allow customers to purchase this product when it's out of stock" at bounding box center [176, 203] width 8 height 8
checkbox input "false"
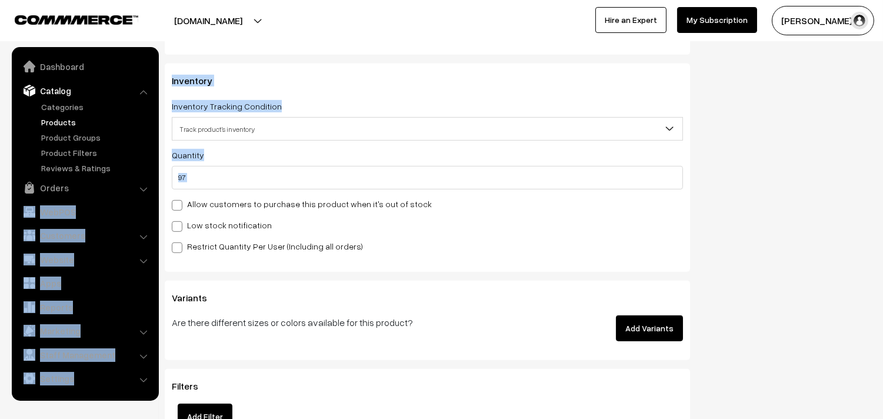
drag, startPoint x: 228, startPoint y: 192, endPoint x: 156, endPoint y: 182, distance: 72.4
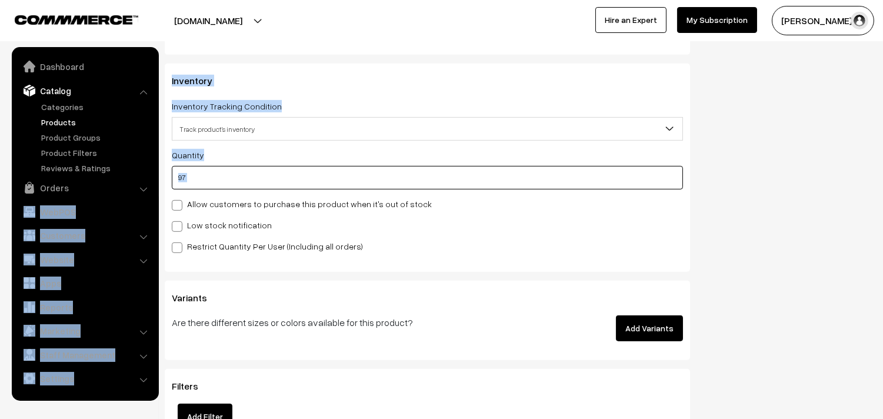
click at [195, 179] on input "97" at bounding box center [427, 178] width 511 height 24
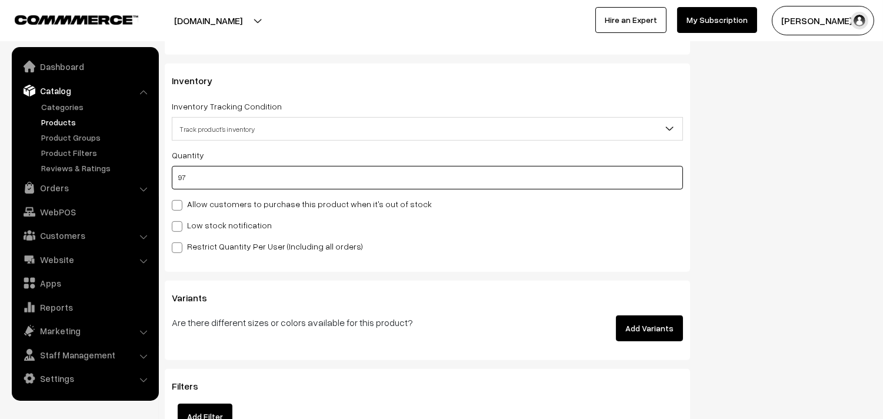
drag, startPoint x: 205, startPoint y: 174, endPoint x: 118, endPoint y: 174, distance: 86.5
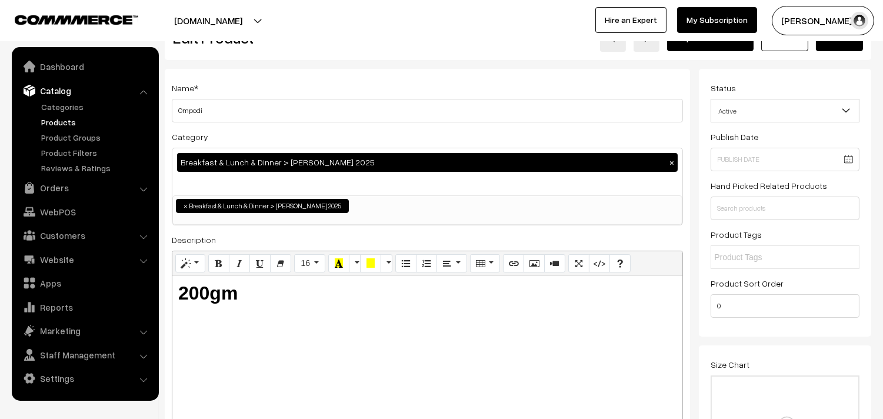
scroll to position [0, 0]
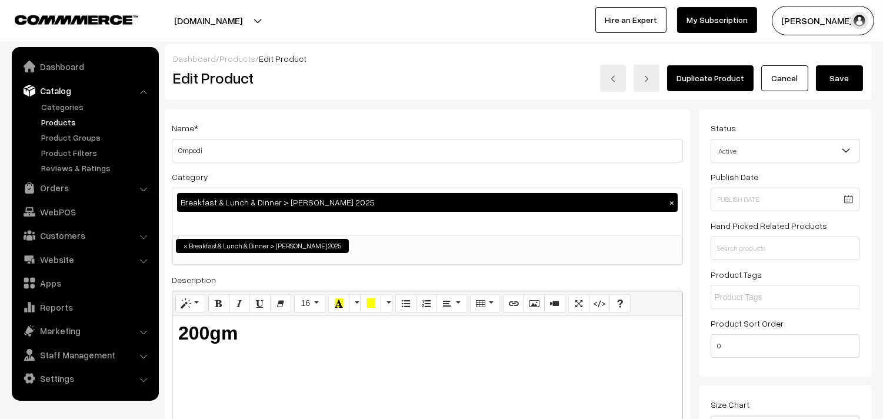
type input "1"
click at [860, 82] on button "Save" at bounding box center [839, 78] width 47 height 26
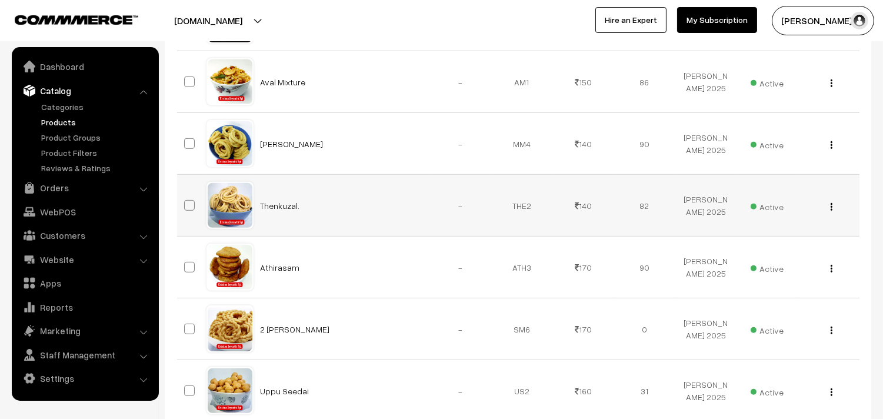
scroll to position [1177, 0]
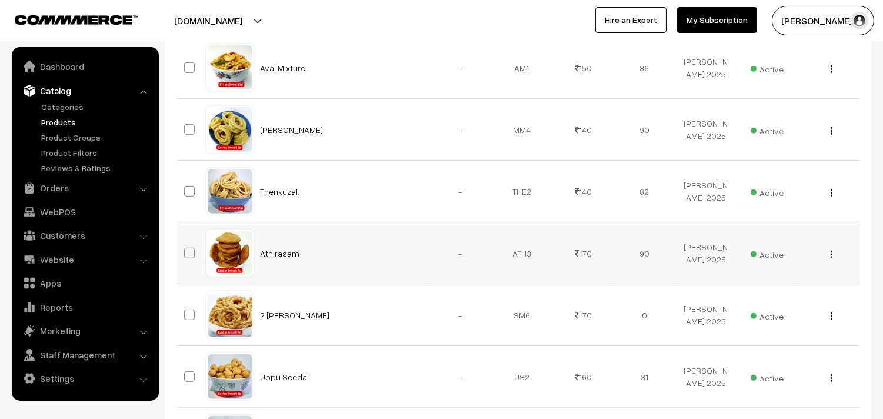
click at [832, 254] on button "button" at bounding box center [831, 253] width 3 height 9
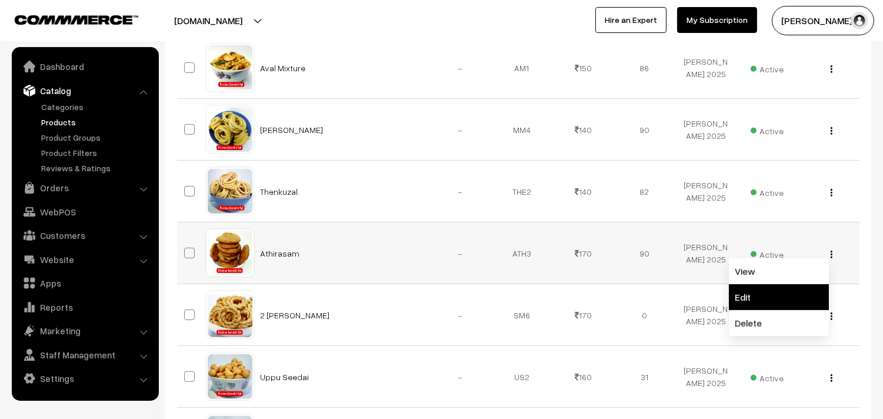
click at [797, 289] on link "Edit" at bounding box center [779, 297] width 100 height 26
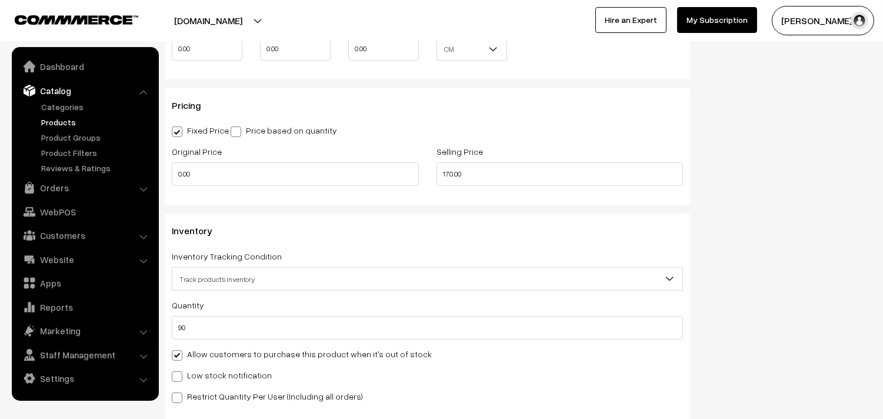
scroll to position [1111, 0]
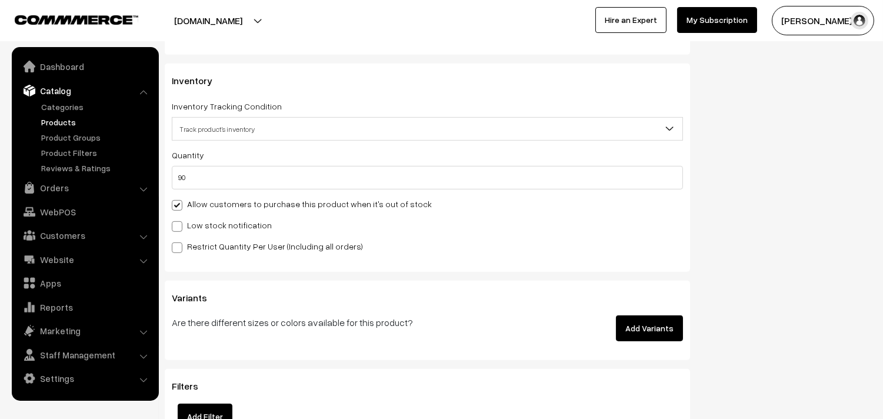
click at [204, 204] on label "Allow customers to purchase this product when it's out of stock" at bounding box center [302, 204] width 260 height 12
click at [179, 204] on input "Allow customers to purchase this product when it's out of stock" at bounding box center [176, 203] width 8 height 8
checkbox input "false"
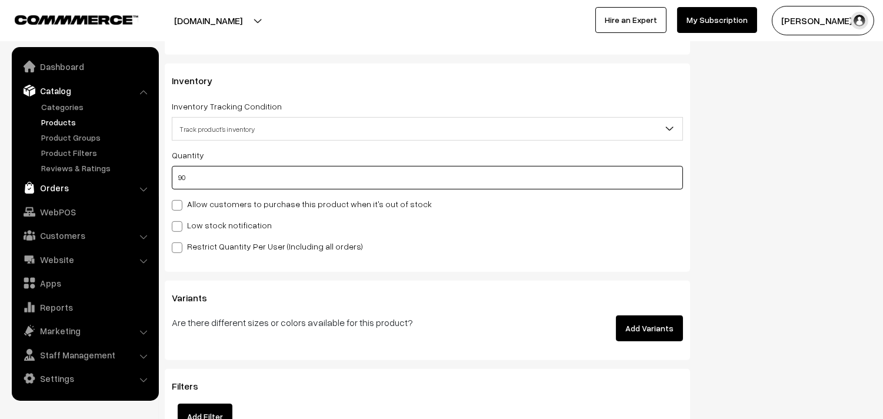
drag, startPoint x: 233, startPoint y: 175, endPoint x: 112, endPoint y: 190, distance: 122.1
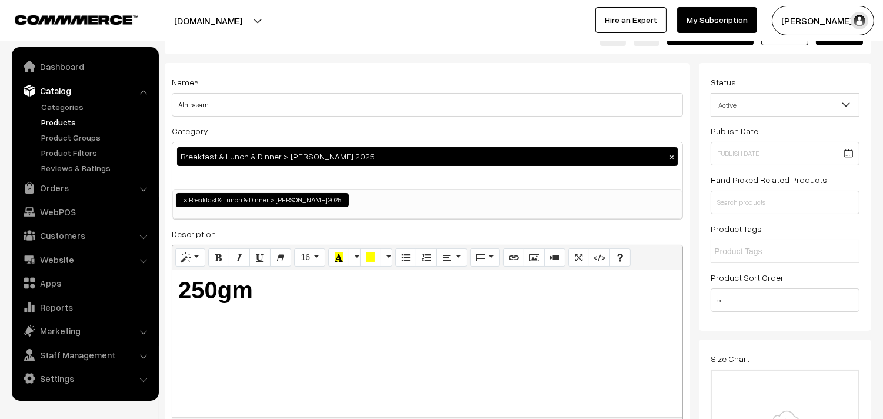
scroll to position [0, 0]
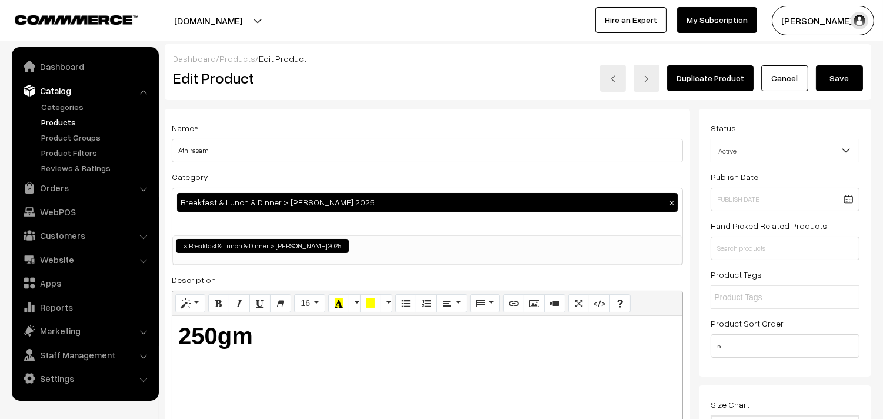
type input "0"
drag, startPoint x: 846, startPoint y: 72, endPoint x: 800, endPoint y: 89, distance: 49.2
click at [843, 73] on button "Save" at bounding box center [839, 78] width 47 height 26
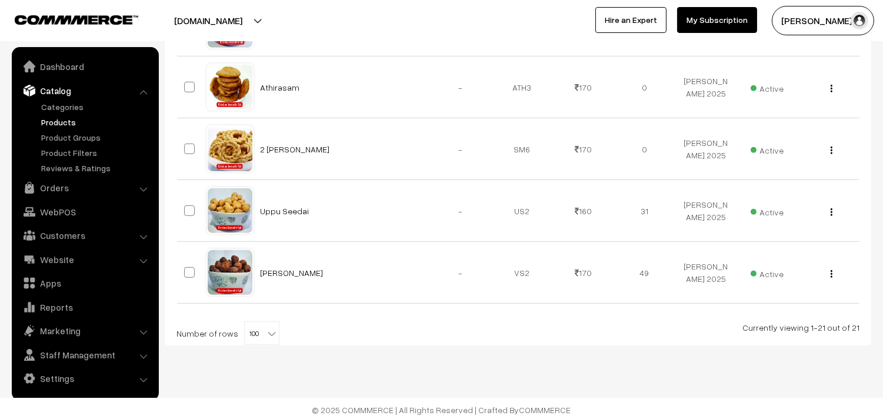
scroll to position [1347, 0]
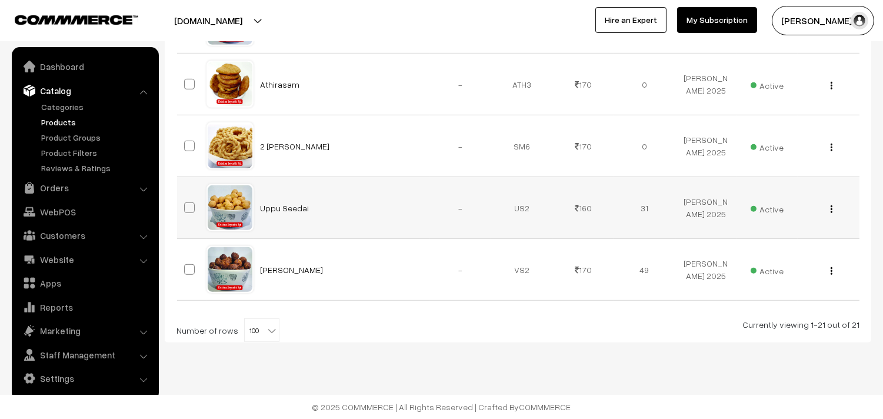
click at [832, 209] on img "button" at bounding box center [832, 209] width 2 height 8
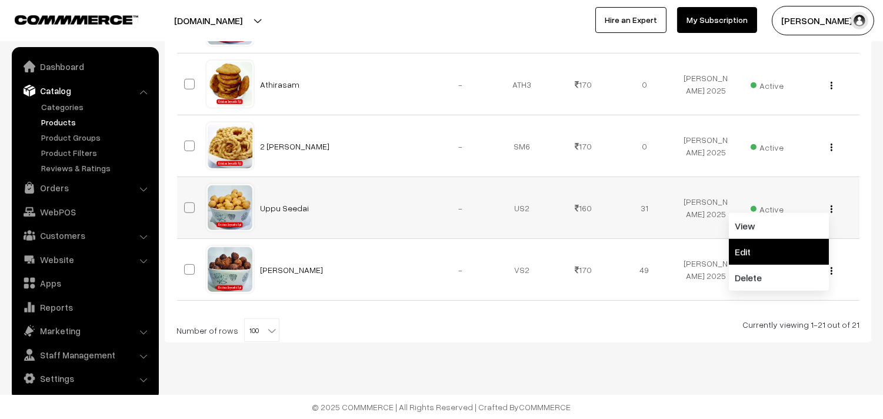
click at [774, 257] on link "Edit" at bounding box center [779, 252] width 100 height 26
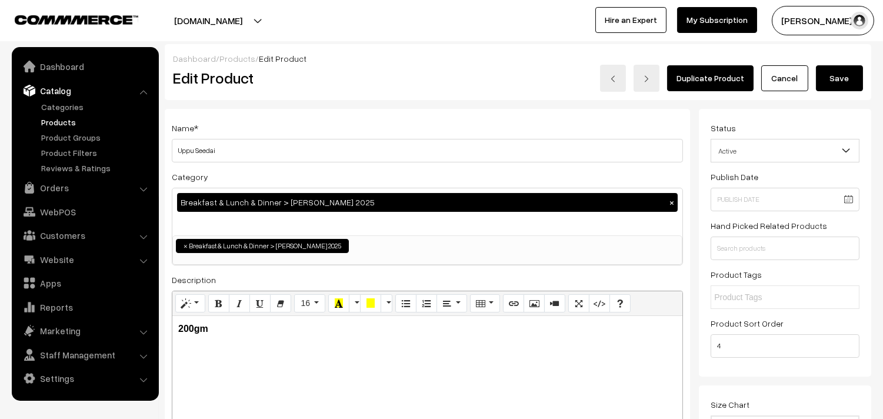
click at [455, 211] on div "Breakfast & Lunch & Dinner > [PERSON_NAME] 2025 ×" at bounding box center [427, 202] width 501 height 19
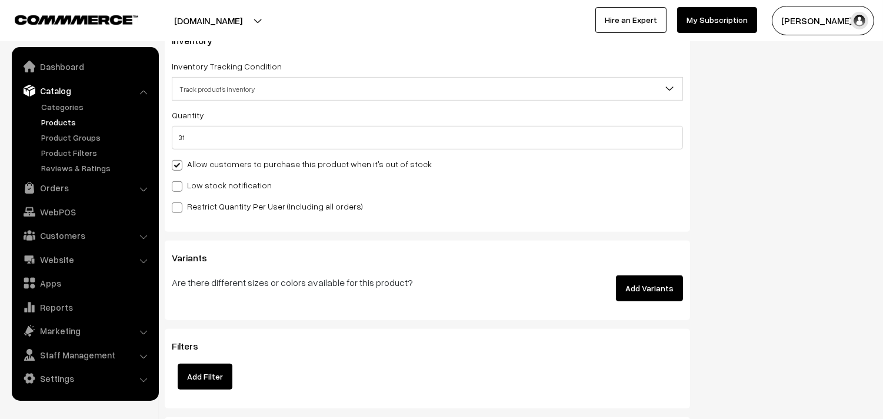
scroll to position [1045, 0]
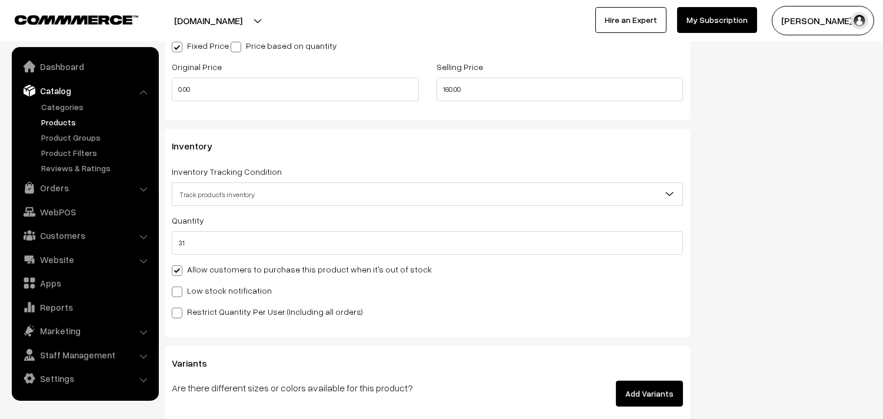
drag, startPoint x: 202, startPoint y: 269, endPoint x: 301, endPoint y: 267, distance: 99.5
click at [202, 269] on label "Allow customers to purchase this product when it's out of stock" at bounding box center [302, 269] width 260 height 12
click at [190, 272] on label "Allow customers to purchase this product when it's out of stock" at bounding box center [302, 269] width 260 height 12
click at [179, 272] on input "Allow customers to purchase this product when it's out of stock" at bounding box center [176, 269] width 8 height 8
checkbox input "false"
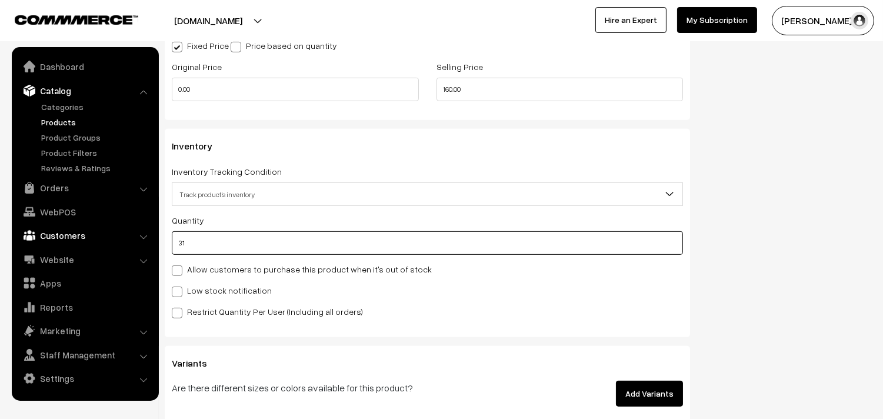
click at [82, 237] on body "Thank you for showing interest. Our team will call you shortly. Close [DOMAIN_N…" at bounding box center [441, 13] width 883 height 2117
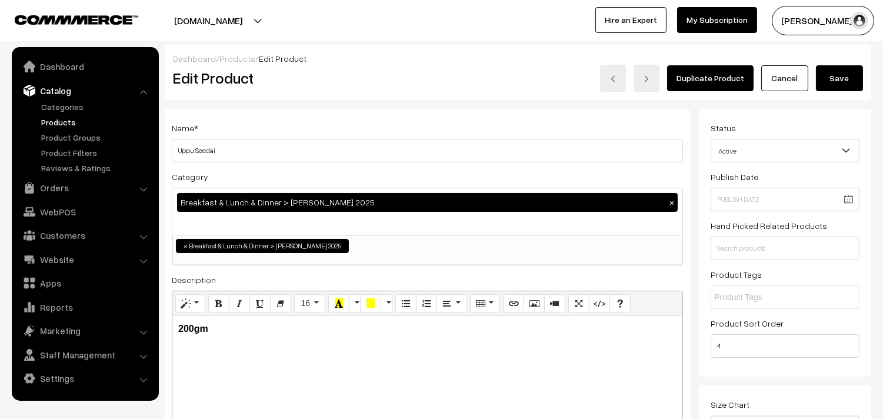
type input "10"
click at [851, 86] on button "Save" at bounding box center [839, 78] width 47 height 26
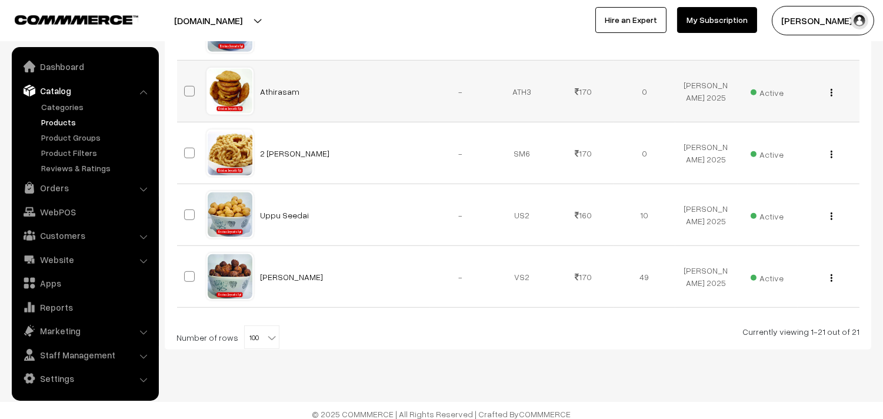
scroll to position [1347, 0]
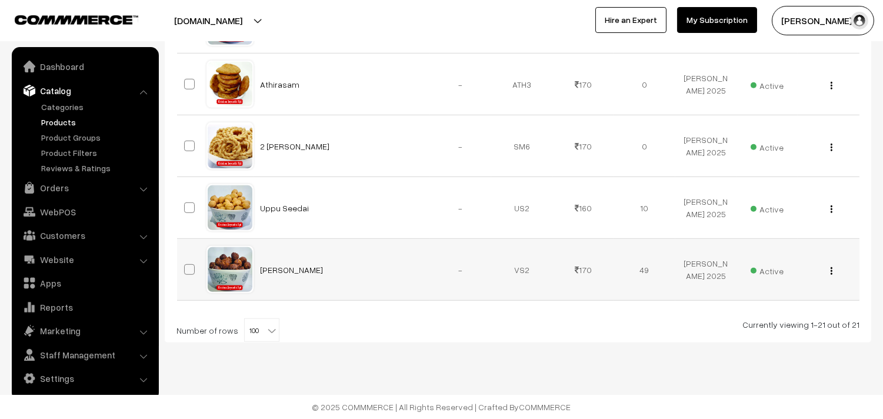
click at [831, 269] on img "button" at bounding box center [832, 271] width 2 height 8
click at [778, 314] on link "Edit" at bounding box center [779, 314] width 100 height 26
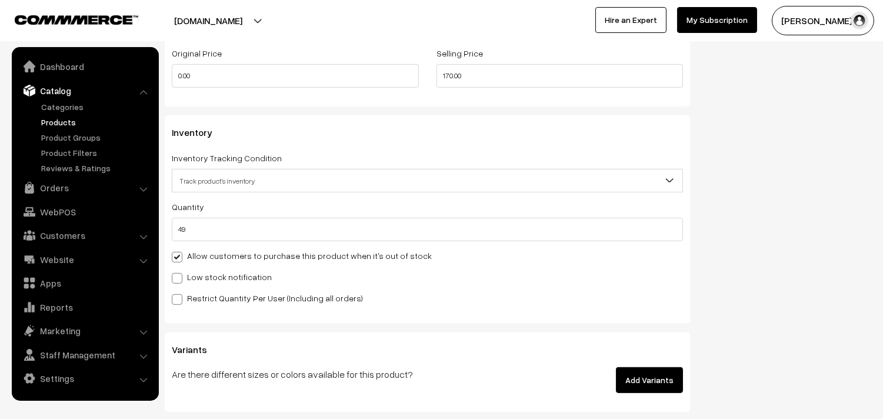
scroll to position [1177, 0]
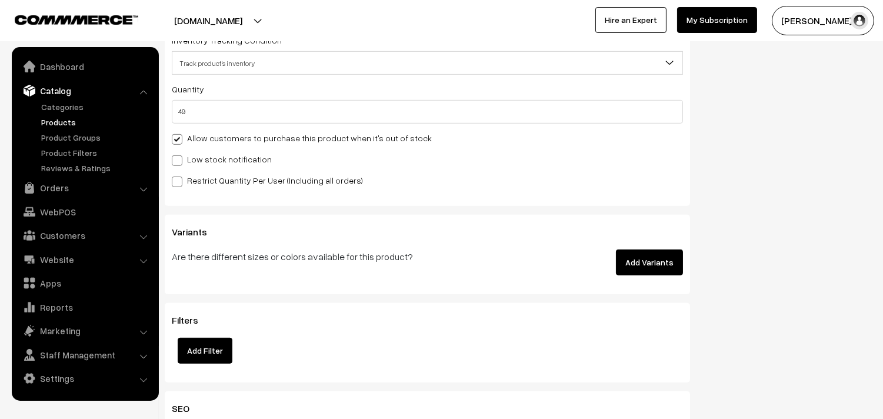
click at [208, 133] on label "Allow customers to purchase this product when it's out of stock" at bounding box center [302, 138] width 260 height 12
click at [179, 134] on input "Allow customers to purchase this product when it's out of stock" at bounding box center [176, 138] width 8 height 8
checkbox input "false"
drag, startPoint x: 226, startPoint y: 116, endPoint x: 1, endPoint y: 157, distance: 228.5
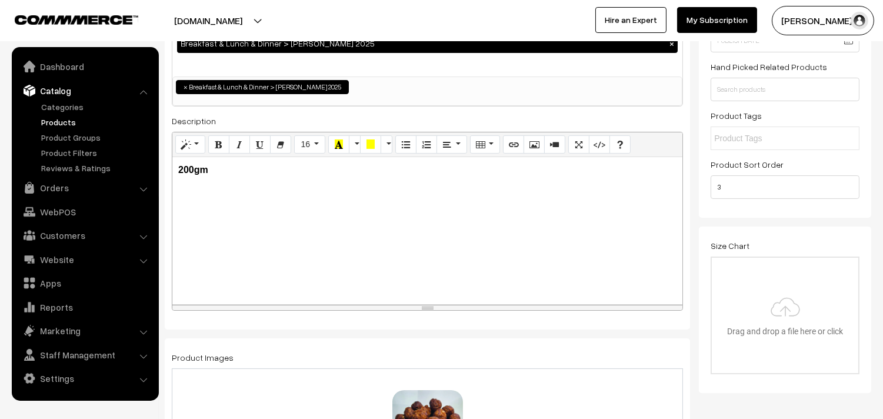
scroll to position [0, 0]
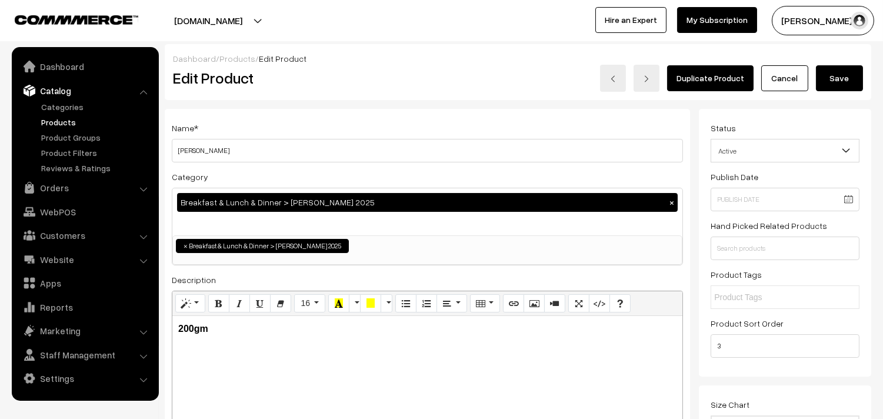
type input "0"
click at [850, 76] on button "Save" at bounding box center [839, 78] width 47 height 26
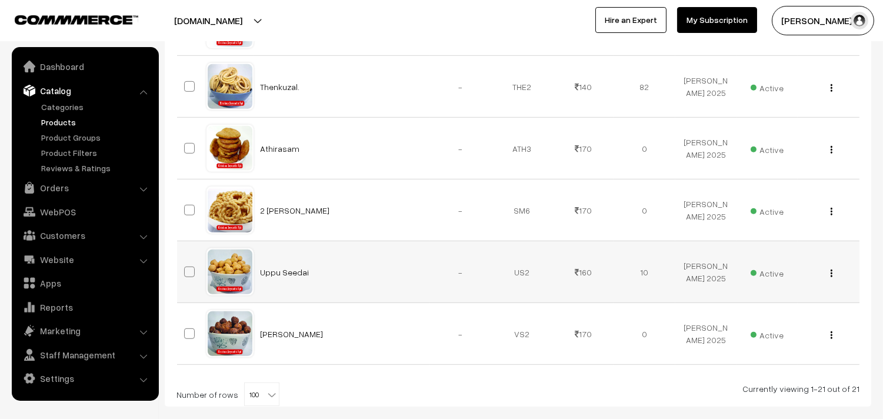
scroll to position [1216, 0]
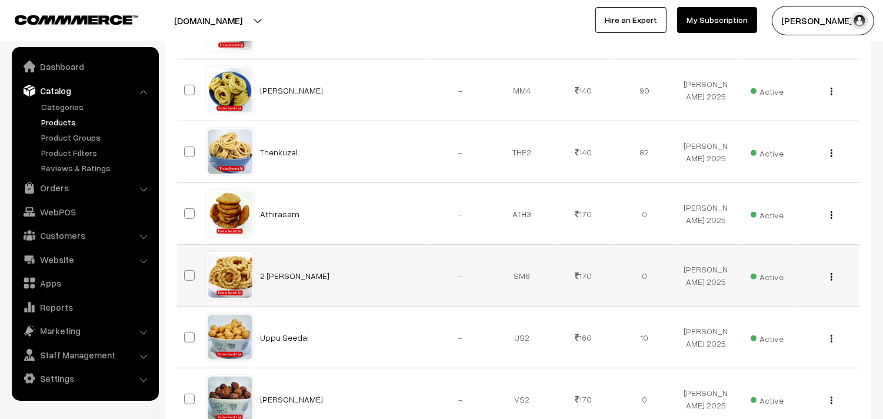
click at [832, 277] on img "button" at bounding box center [832, 277] width 2 height 8
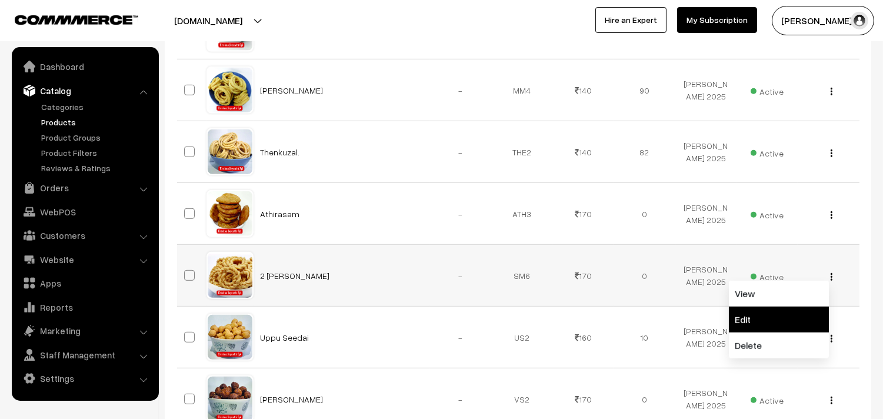
click at [762, 324] on link "Edit" at bounding box center [779, 320] width 100 height 26
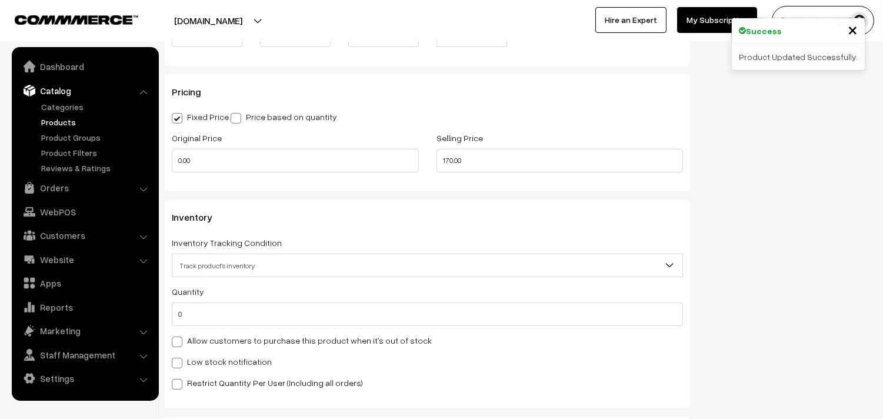
scroll to position [980, 0]
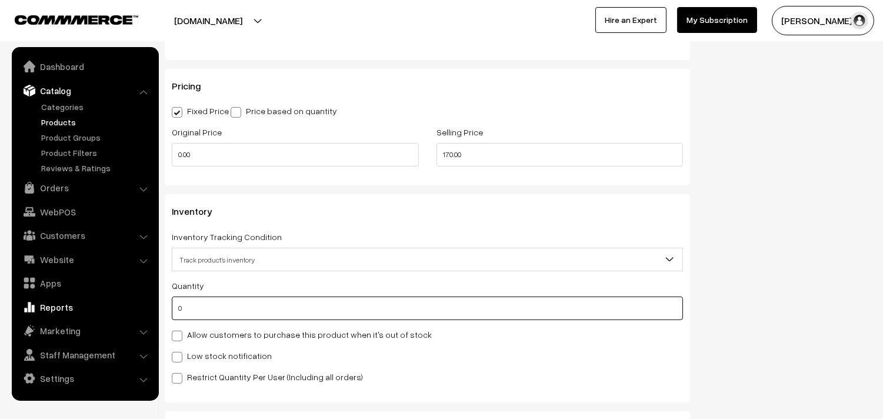
drag, startPoint x: 206, startPoint y: 307, endPoint x: 87, endPoint y: 314, distance: 119.1
click at [96, 305] on body "Thank you for showing interest. Our team will call you shortly. Close [DOMAIN_N…" at bounding box center [441, 78] width 883 height 2117
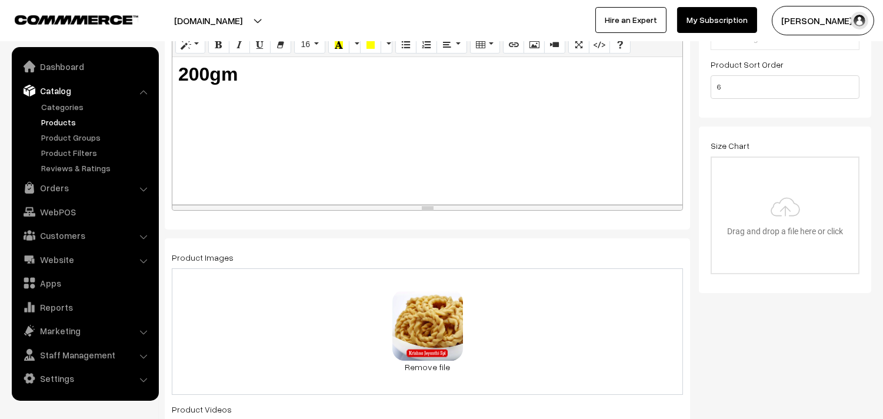
scroll to position [1, 0]
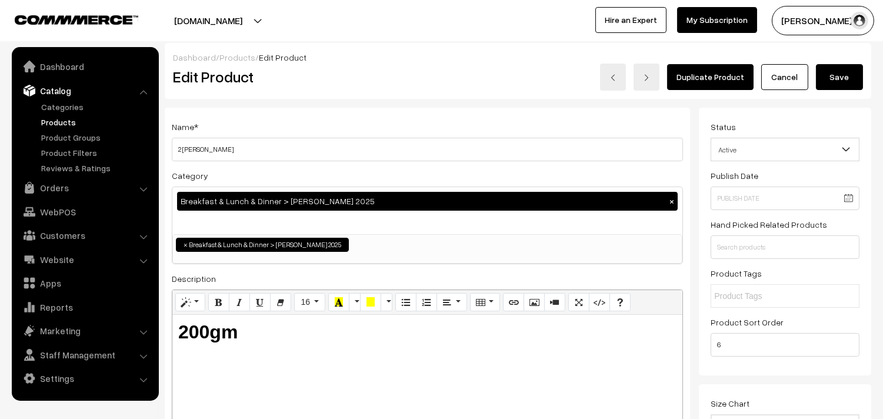
type input "5"
click at [824, 84] on button "Save" at bounding box center [839, 77] width 47 height 26
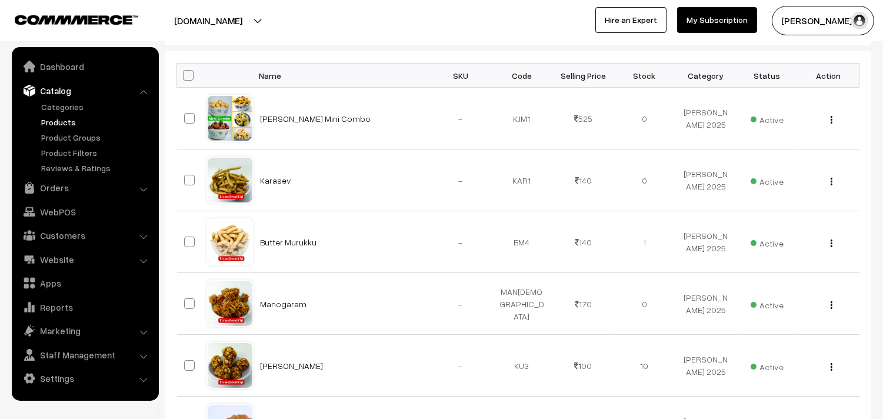
scroll to position [327, 0]
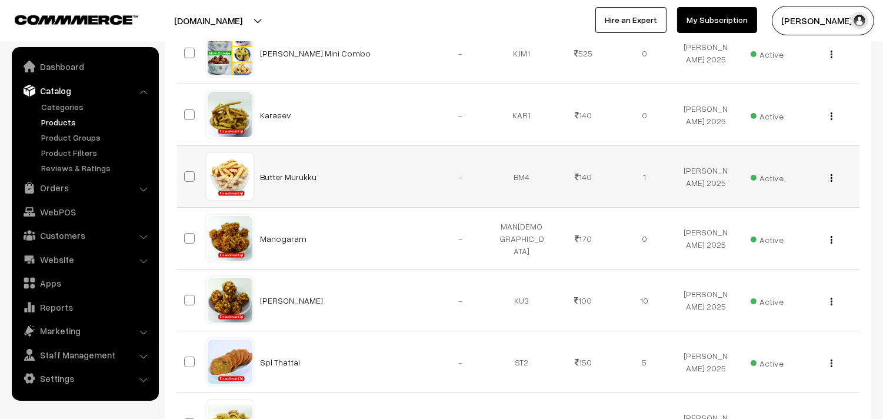
click at [834, 175] on div "View Edit Delete" at bounding box center [828, 177] width 47 height 12
click at [831, 179] on img "button" at bounding box center [832, 178] width 2 height 8
click at [788, 228] on link "Edit" at bounding box center [779, 221] width 100 height 26
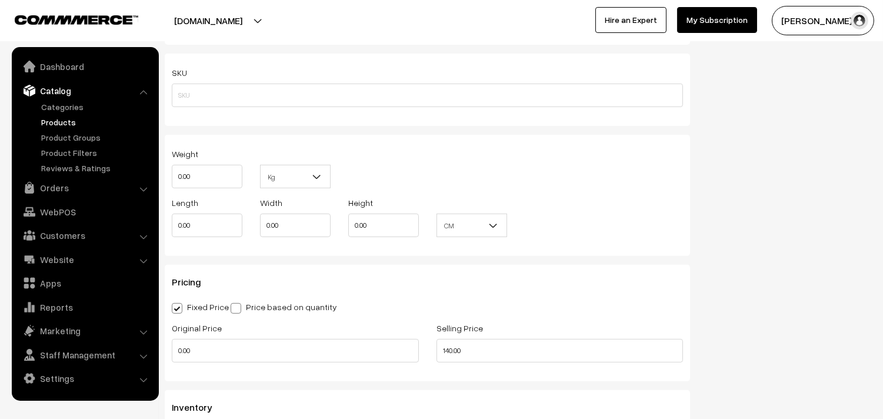
scroll to position [1111, 0]
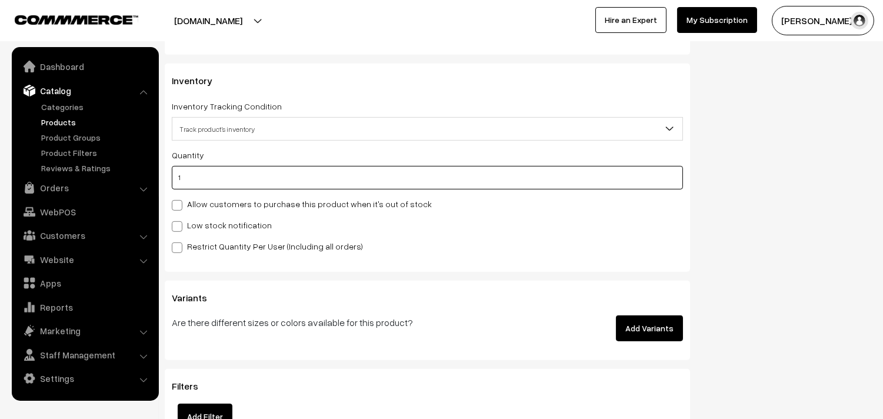
drag, startPoint x: 192, startPoint y: 178, endPoint x: 166, endPoint y: 186, distance: 26.6
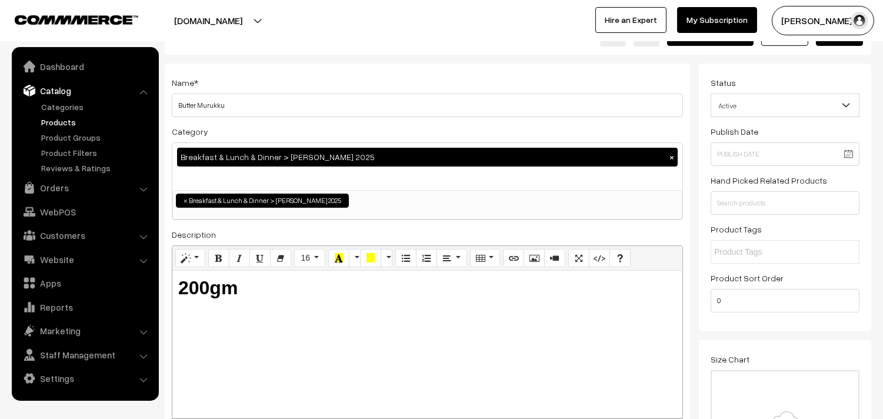
scroll to position [0, 0]
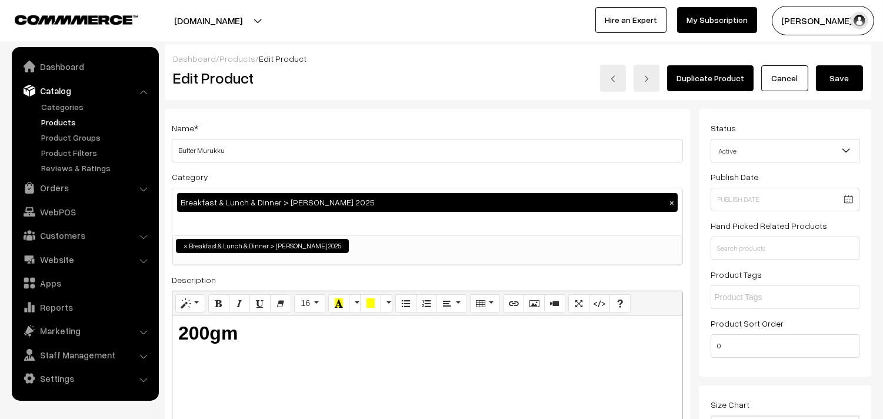
type input "0"
click at [836, 74] on button "Save" at bounding box center [839, 78] width 47 height 26
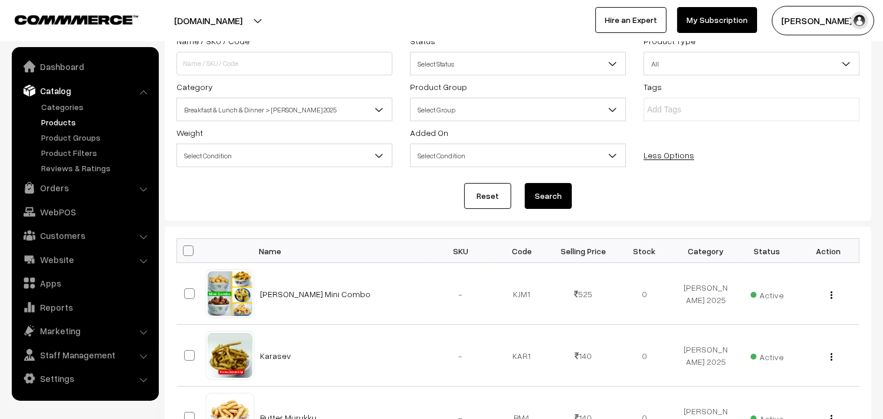
scroll to position [261, 0]
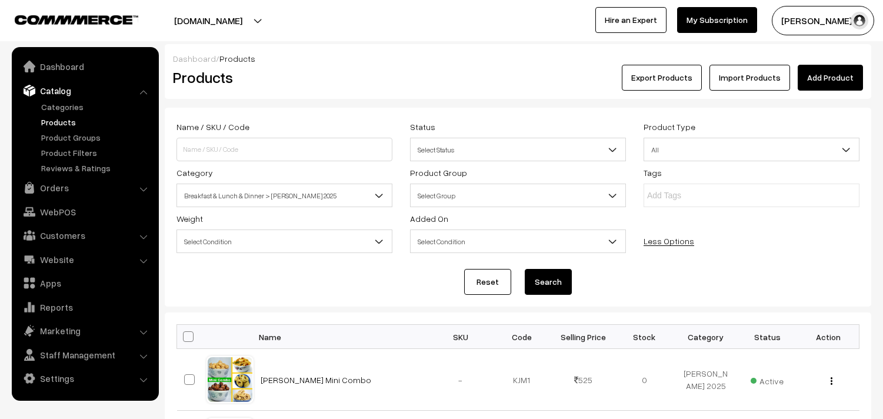
scroll to position [261, 0]
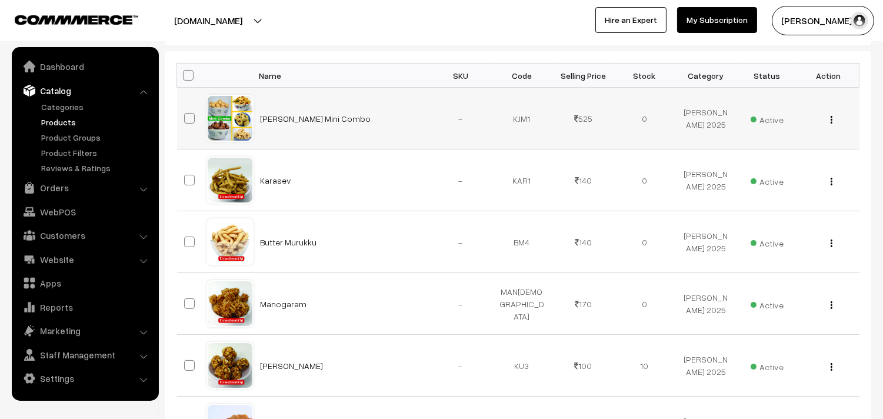
click at [831, 118] on img "button" at bounding box center [832, 120] width 2 height 8
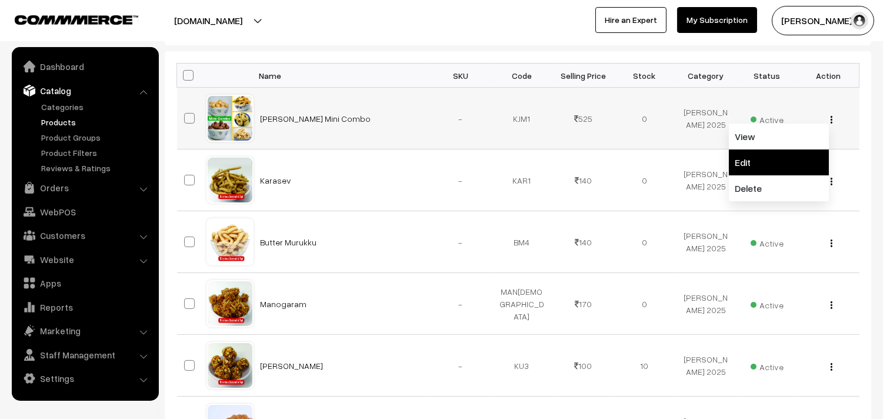
click at [785, 167] on link "Edit" at bounding box center [779, 162] width 100 height 26
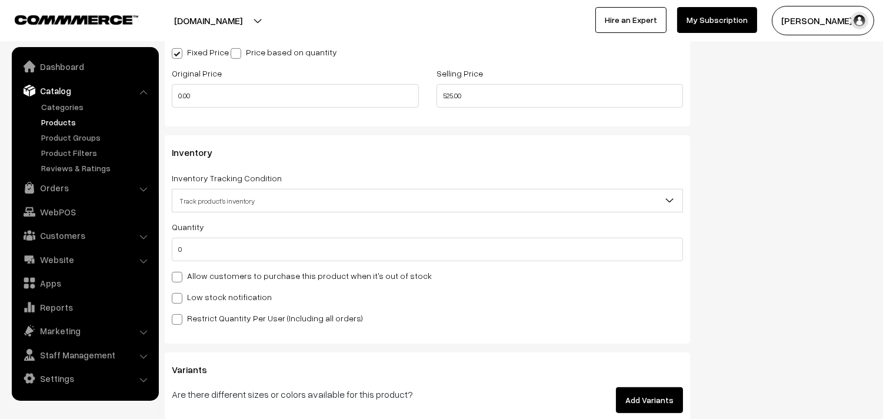
scroll to position [1045, 0]
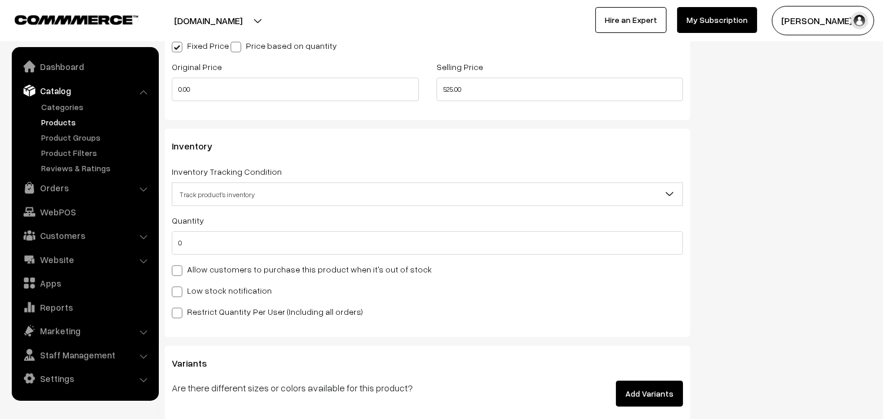
click at [198, 271] on label "Allow customers to purchase this product when it's out of stock" at bounding box center [302, 269] width 260 height 12
click at [179, 271] on input "Allow customers to purchase this product when it's out of stock" at bounding box center [176, 269] width 8 height 8
checkbox input "true"
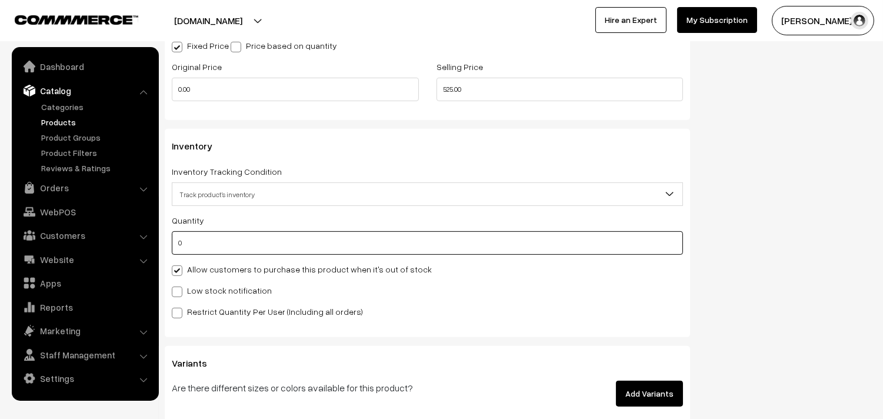
click at [214, 243] on input "0" at bounding box center [427, 243] width 511 height 24
drag, startPoint x: 191, startPoint y: 242, endPoint x: 67, endPoint y: 248, distance: 124.3
click at [67, 248] on body "Thank you for showing interest. Our team will call you shortly. Close annamfood…" at bounding box center [441, 13] width 883 height 2117
type input "7"
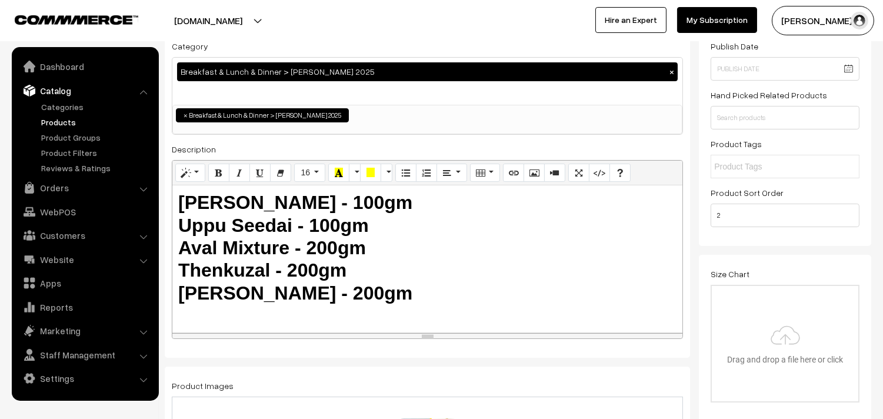
scroll to position [0, 0]
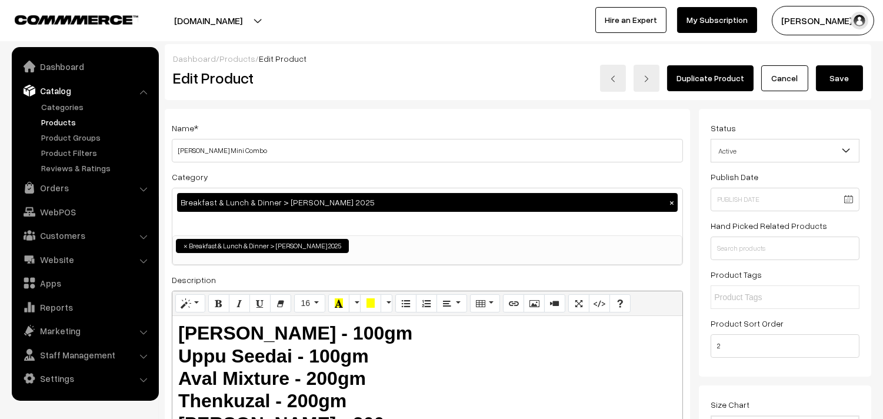
type input "6"
click at [864, 71] on div "Duplicate Product Cancel Save" at bounding box center [665, 78] width 413 height 27
click at [837, 86] on button "Save" at bounding box center [839, 78] width 47 height 26
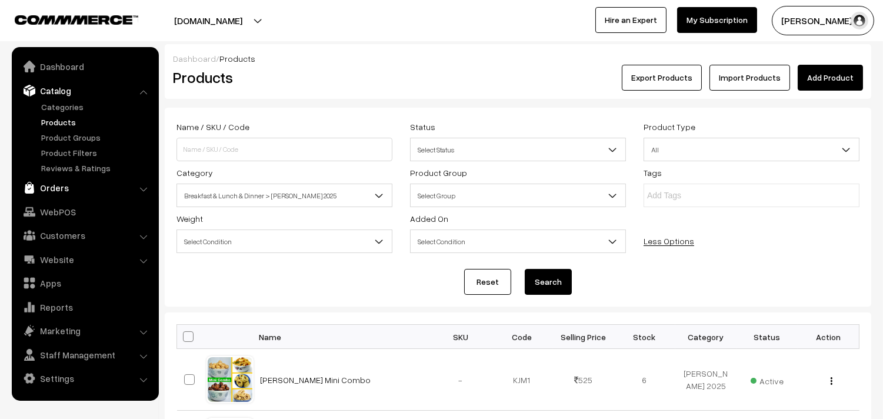
click at [49, 187] on link "Orders" at bounding box center [85, 187] width 140 height 21
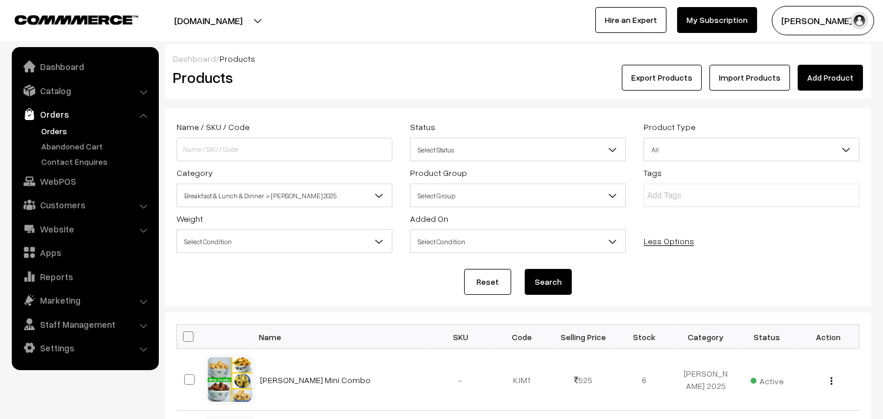
click at [51, 132] on link "Orders" at bounding box center [96, 131] width 116 height 12
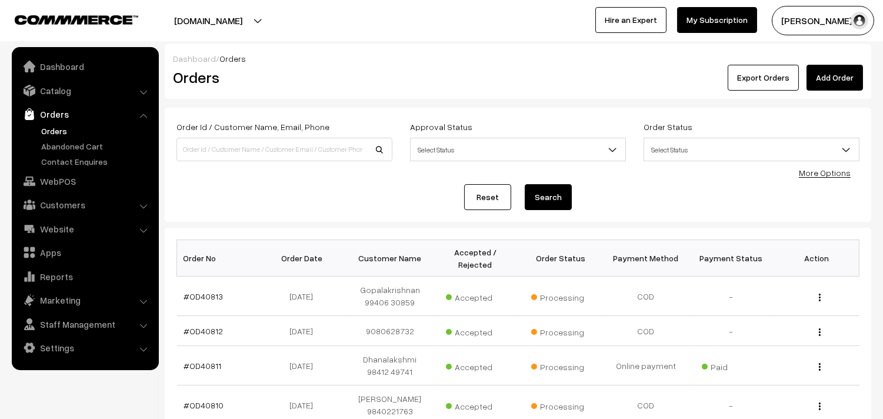
click at [248, 162] on div "Order Id / Customer Name, Email, Phone" at bounding box center [285, 143] width 234 height 49
click at [245, 149] on input at bounding box center [285, 150] width 216 height 24
paste input "9445404045"
type input "9445404045"
click at [525, 184] on button "Search" at bounding box center [548, 197] width 47 height 26
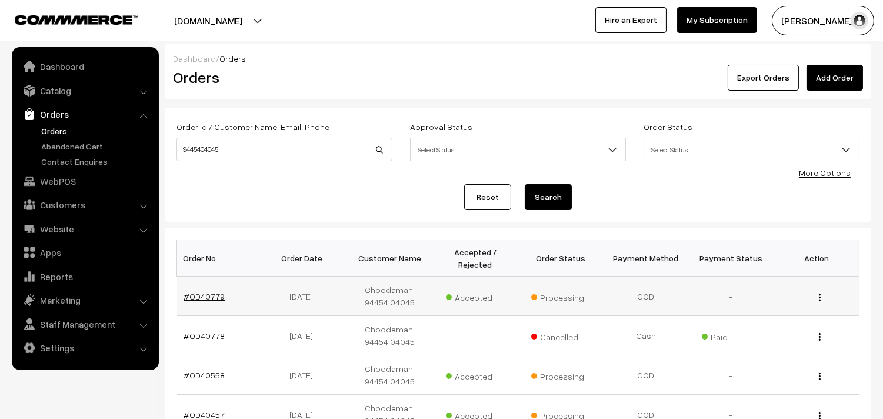
click at [206, 298] on link "#OD40779" at bounding box center [204, 296] width 41 height 10
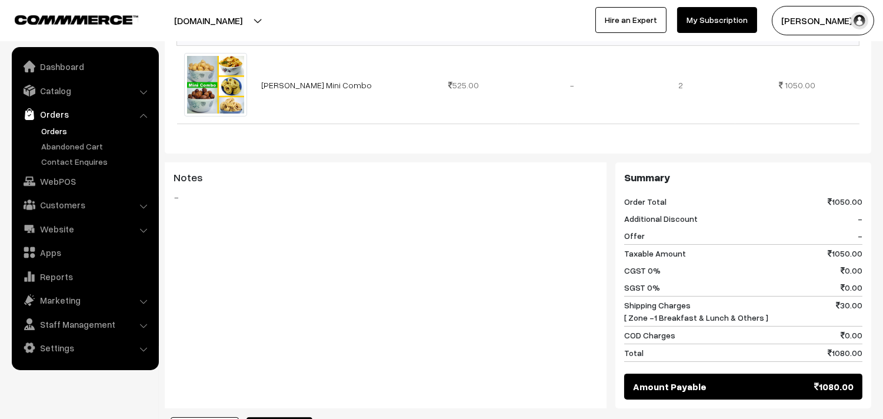
scroll to position [392, 0]
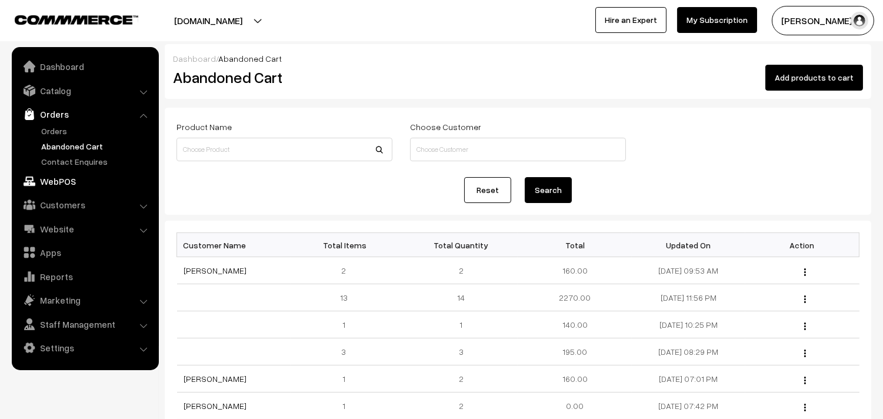
click at [71, 178] on link "WebPOS" at bounding box center [85, 181] width 140 height 21
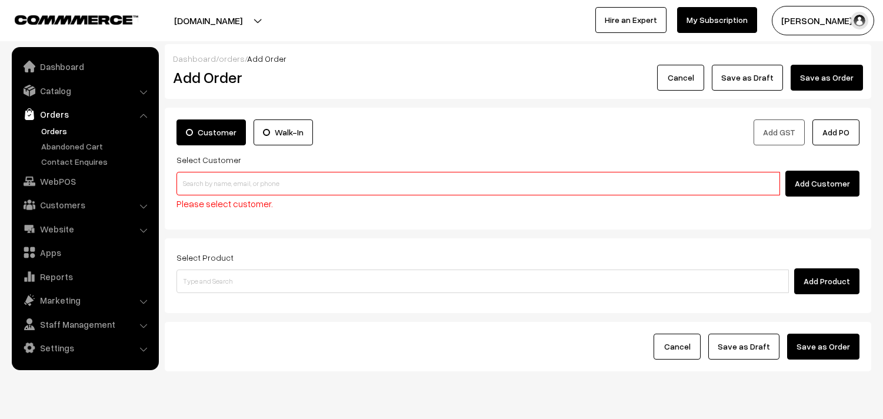
scroll to position [38, 0]
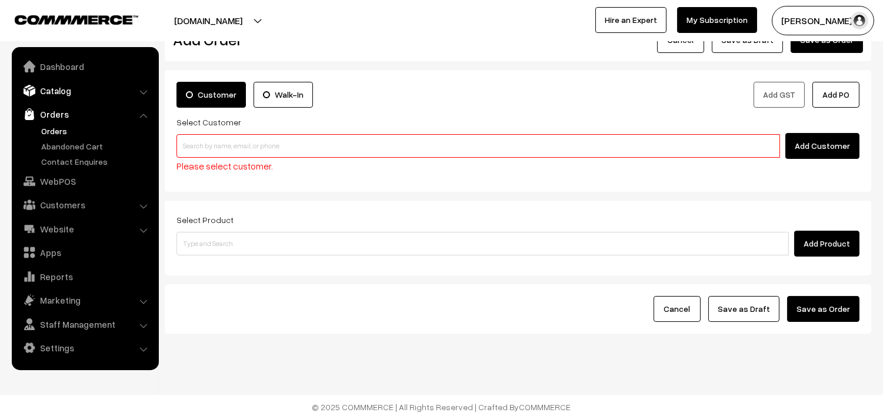
click at [57, 92] on link "Catalog" at bounding box center [85, 90] width 140 height 21
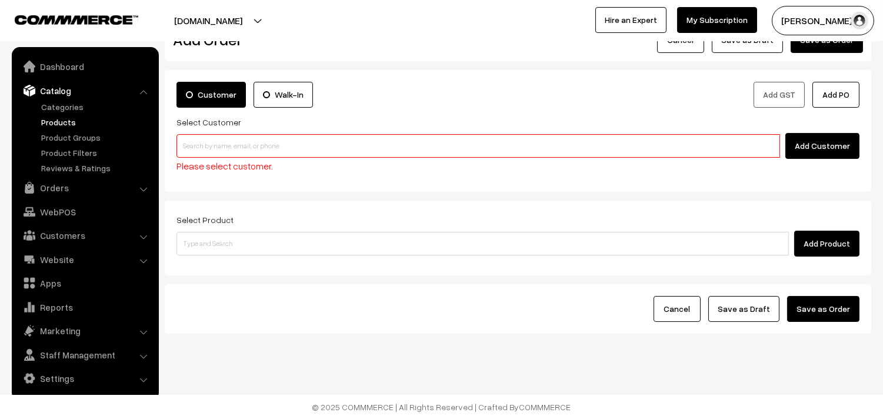
click at [56, 121] on link "Products" at bounding box center [96, 122] width 116 height 12
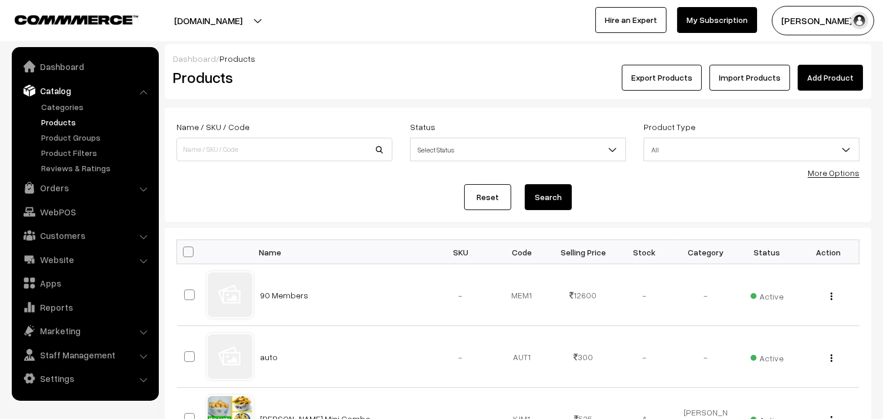
click at [65, 122] on link "Products" at bounding box center [96, 122] width 116 height 12
click at [827, 78] on link "Add Product" at bounding box center [830, 78] width 65 height 26
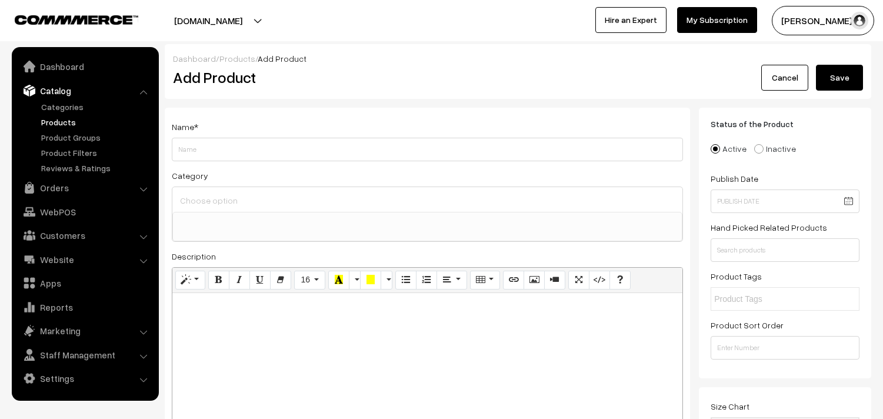
select select
type input "K"
type input "Krishna Jayanthi Kuttu Combo"
click at [266, 202] on input at bounding box center [427, 200] width 501 height 17
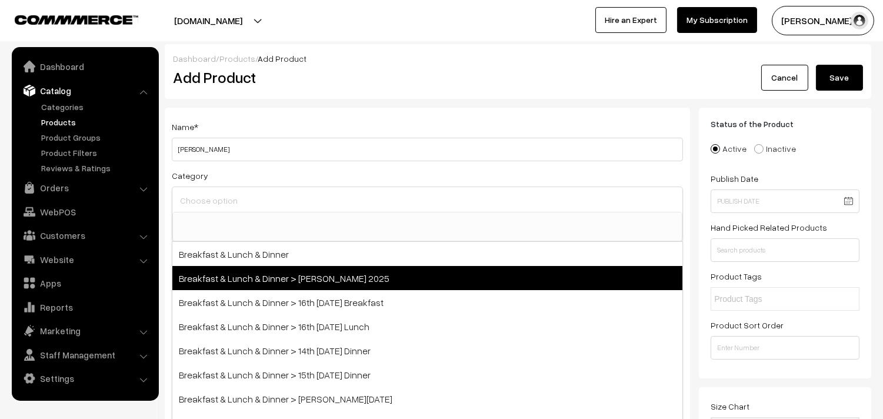
click at [336, 281] on span "Breakfast & Lunch & Dinner > [PERSON_NAME] 2025" at bounding box center [427, 278] width 510 height 24
select select "70"
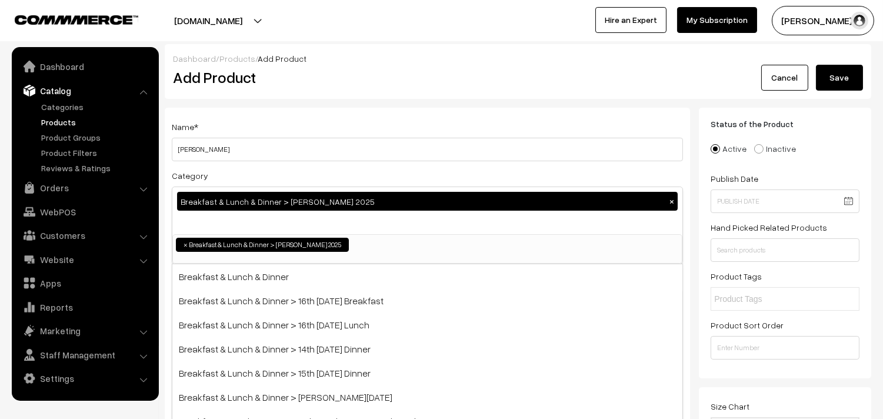
click at [400, 114] on div "Name * Krishna Jayanthi Kuttu Combo Category Breakfast & Lunch & Dinner > Krish…" at bounding box center [427, 298] width 525 height 380
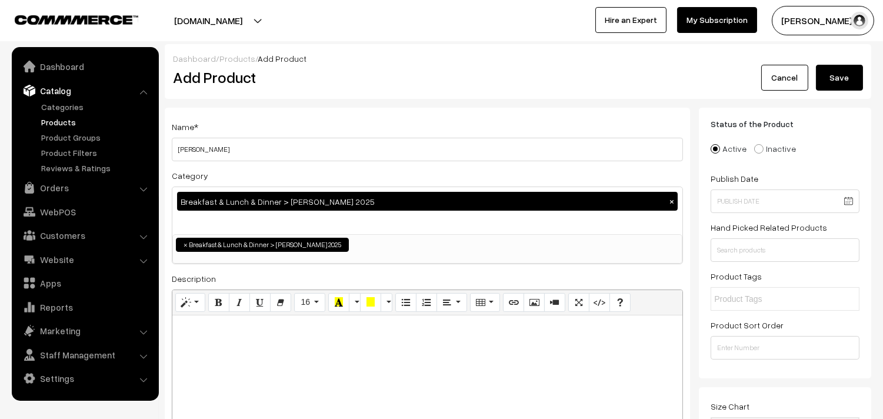
click at [232, 329] on p at bounding box center [427, 328] width 498 height 14
paste div
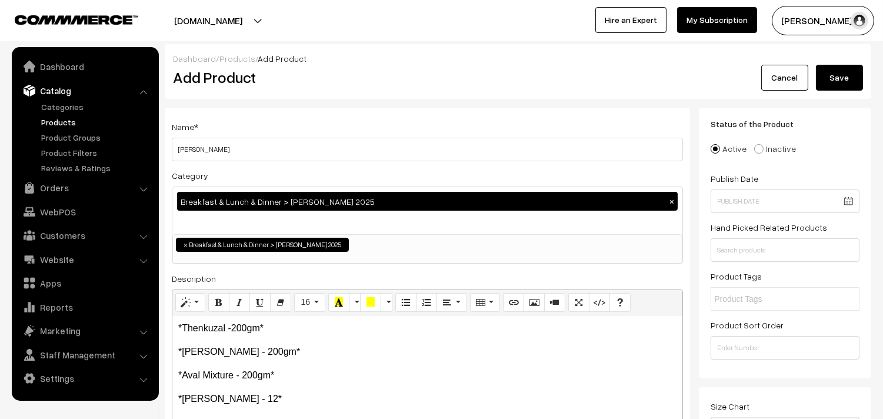
scroll to position [65, 0]
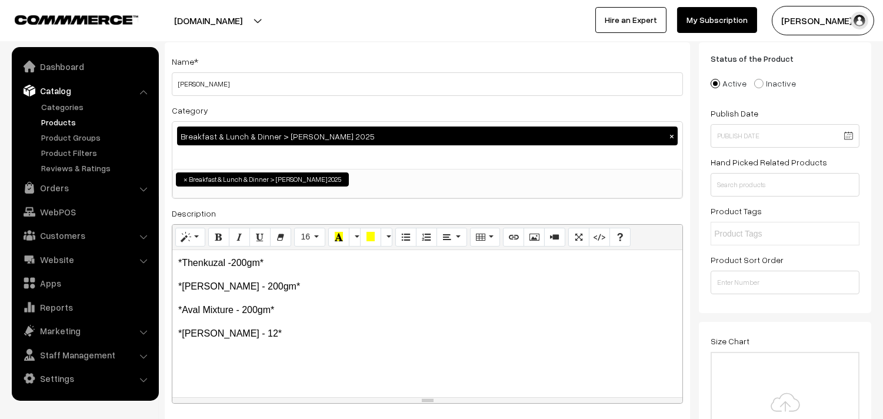
drag, startPoint x: 178, startPoint y: 257, endPoint x: 172, endPoint y: 259, distance: 6.3
click at [172, 259] on div "*Thenkuzal -200gm* *Mullu Murukku - 200gm* *Aval Mixture - 200gm* *Kadalali …" at bounding box center [427, 323] width 510 height 147
click at [179, 285] on p "*Mullu Murukku - 200gm*" at bounding box center [427, 286] width 498 height 14
click at [179, 302] on div "Thenkuzal -200gm* Mullu Murukku - 200gm* *Aval Mixture - 200gm* *Kadalali Ur…" at bounding box center [427, 323] width 510 height 147
click at [175, 334] on div "Thenkuzal -200gm* Mullu Murukku - 200gm* Aval Mixture - 200gm* *Kadalali Uru…" at bounding box center [427, 323] width 510 height 147
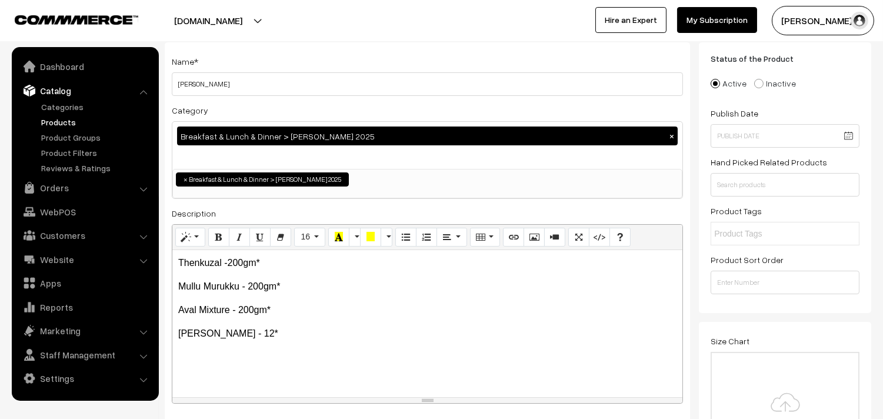
click at [278, 331] on p "Kadalali Urundai - 12*" at bounding box center [427, 334] width 498 height 14
click at [281, 301] on div "Thenkuzal -200gm* Mullu Murukku - 200gm* Aval Mixture - 200gm* Kadalali Urun…" at bounding box center [427, 323] width 510 height 147
click at [284, 287] on p "Mullu Murukku - 200gm*" at bounding box center [427, 286] width 498 height 14
click at [278, 259] on p "Thenkuzal -200gm*" at bounding box center [427, 263] width 498 height 14
click at [254, 274] on div "Thenkuzal -200gm Mullu Murukku - 200gm Aval Mixture - 200gm Kadalali Urundai - …" at bounding box center [427, 323] width 510 height 147
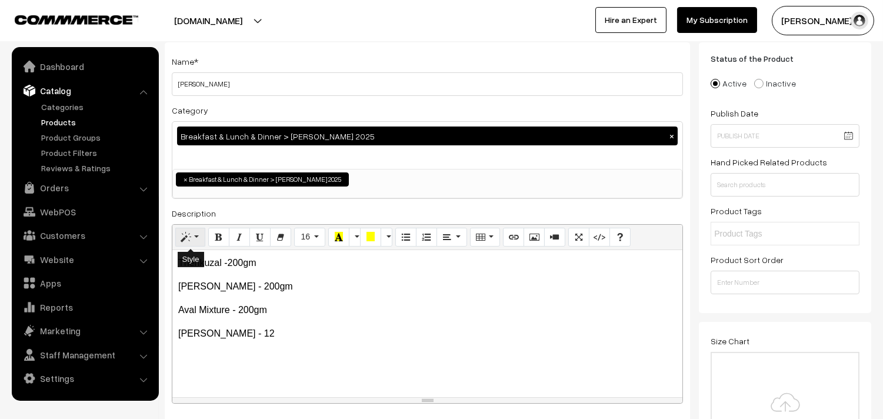
click at [178, 231] on button "Style" at bounding box center [190, 237] width 30 height 19
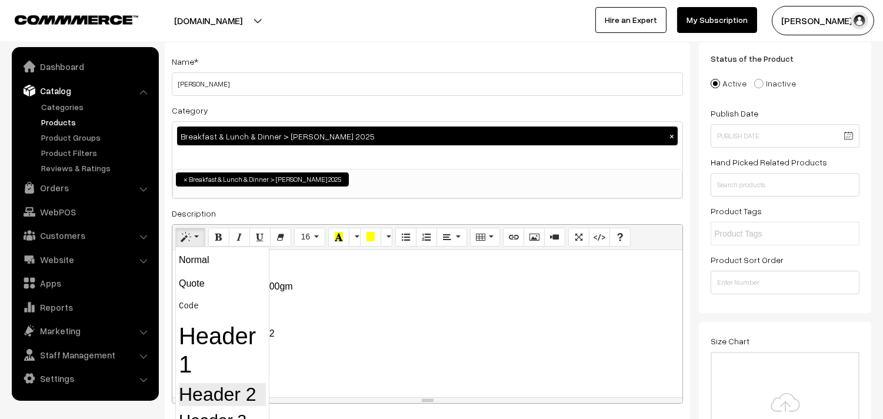
click at [232, 391] on h2 "Header 2" at bounding box center [222, 394] width 87 height 22
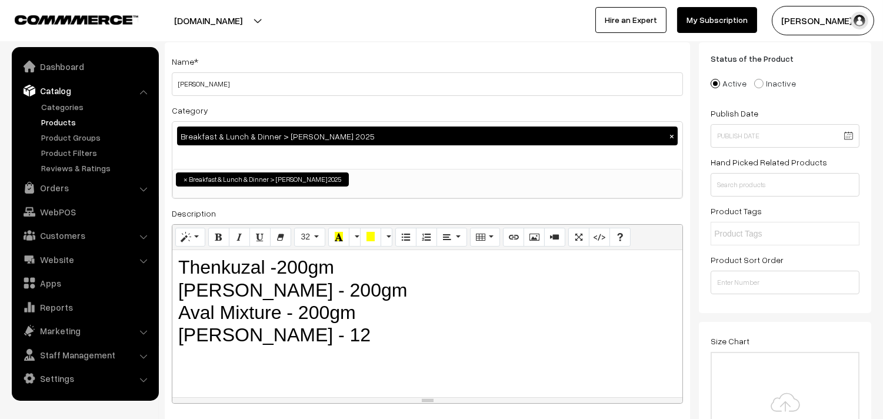
click at [239, 327] on h2 "Thenkuzal -200gm Mullu Murukku - 200gm Aval Mixture - 200gm Kadalali Urundai - …" at bounding box center [427, 301] width 498 height 91
click at [221, 238] on icon "Bold (CTRL+B)" at bounding box center [219, 236] width 8 height 9
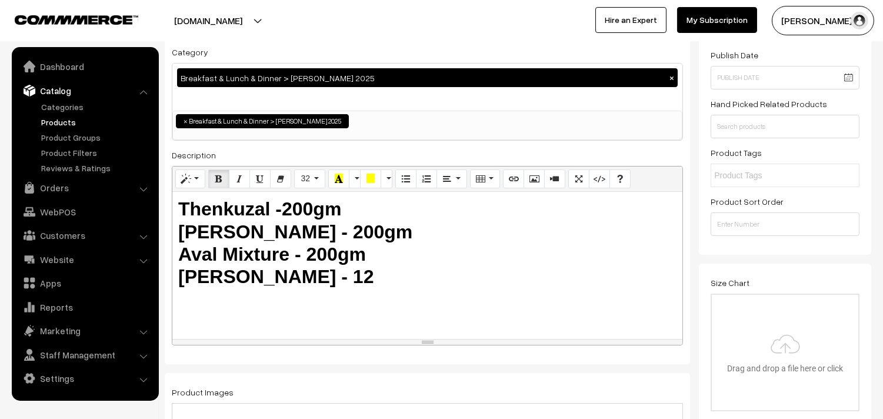
scroll to position [196, 0]
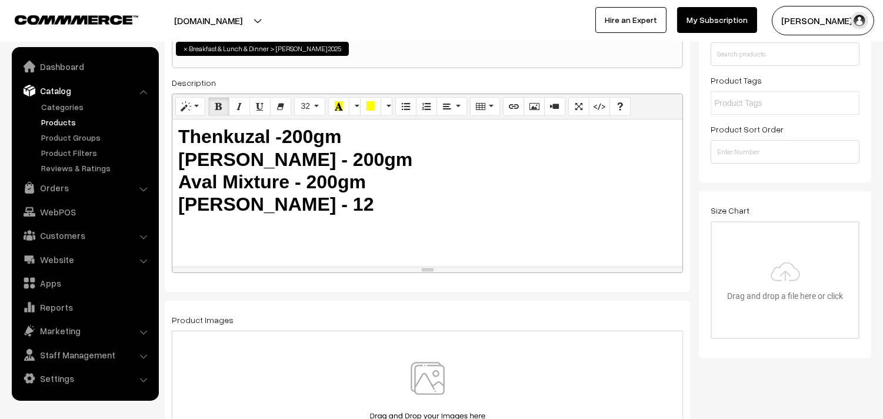
click at [431, 355] on div at bounding box center [427, 396] width 511 height 131
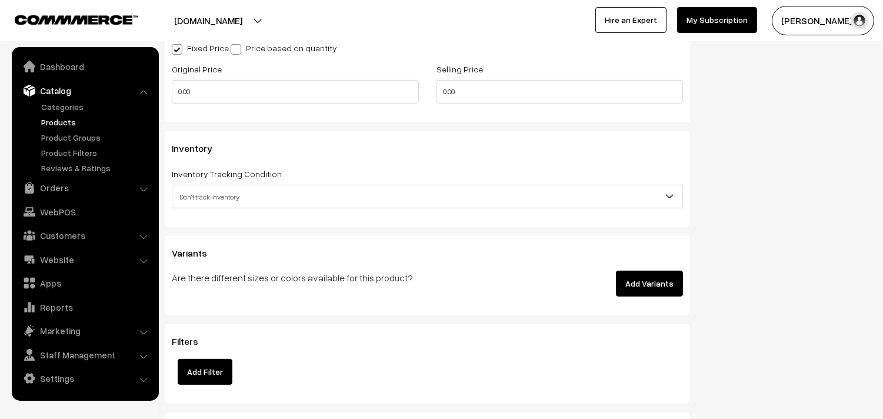
scroll to position [1111, 0]
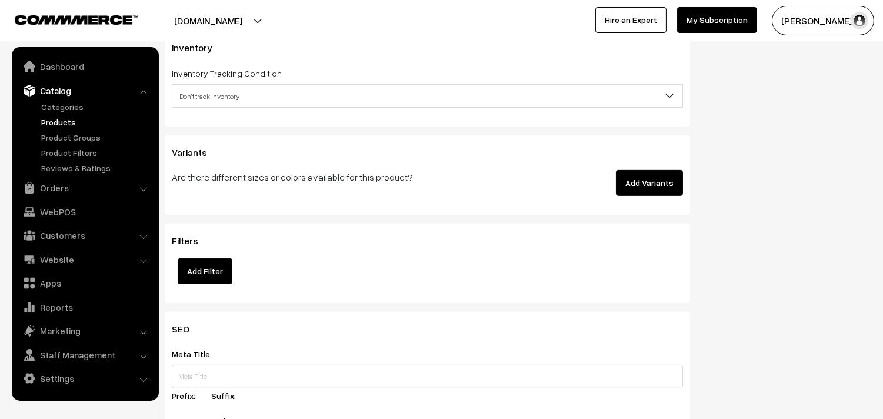
click at [218, 101] on span "Don't track inventory" at bounding box center [427, 96] width 510 height 21
click at [220, 109] on div "Inventory Inventory Tracking Condition Don't track inventory Track product's in…" at bounding box center [427, 78] width 525 height 95
click at [224, 92] on span "Don't track inventory" at bounding box center [427, 96] width 510 height 21
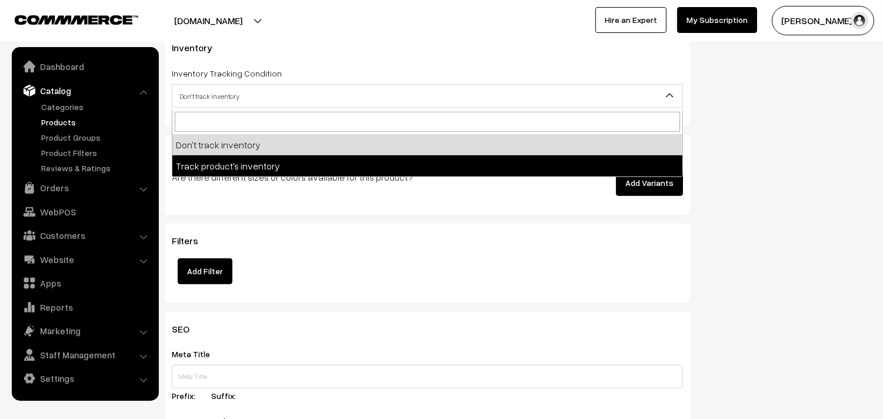
select select "2"
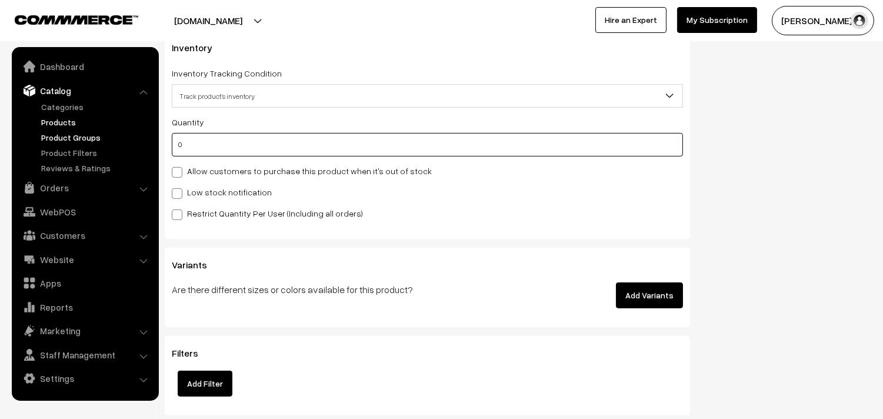
drag, startPoint x: 201, startPoint y: 146, endPoint x: 125, endPoint y: 143, distance: 75.4
type input "100"
click at [195, 172] on label "Allow customers to purchase this product when it's out of stock" at bounding box center [302, 171] width 260 height 12
click at [179, 172] on input "Allow customers to purchase this product when it's out of stock" at bounding box center [176, 170] width 8 height 8
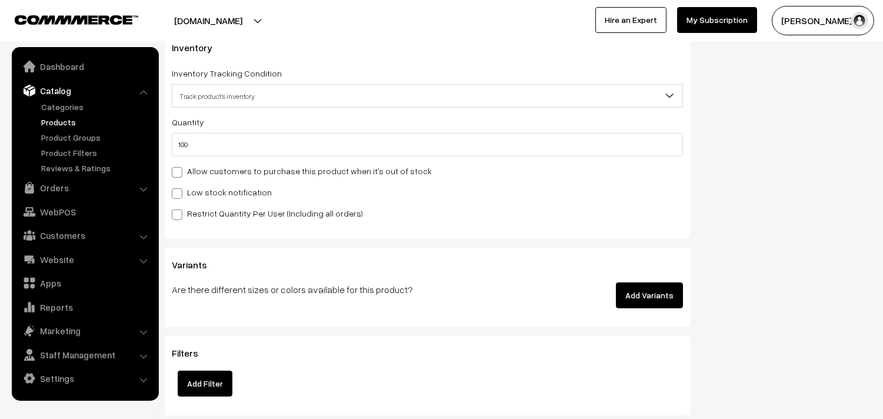
checkbox input "true"
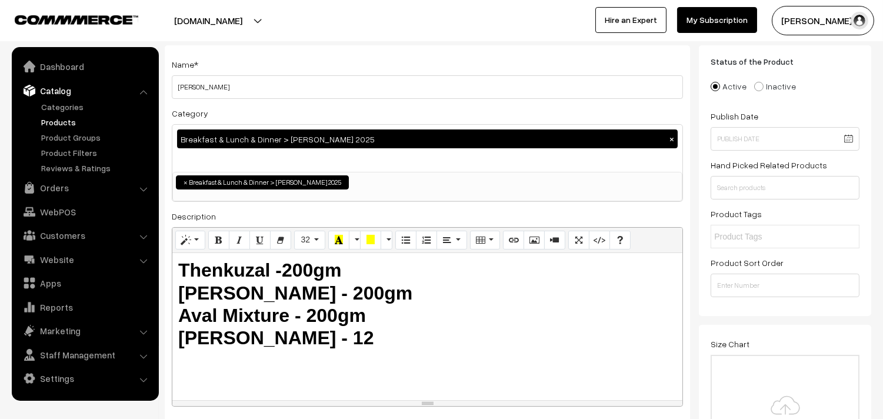
scroll to position [0, 0]
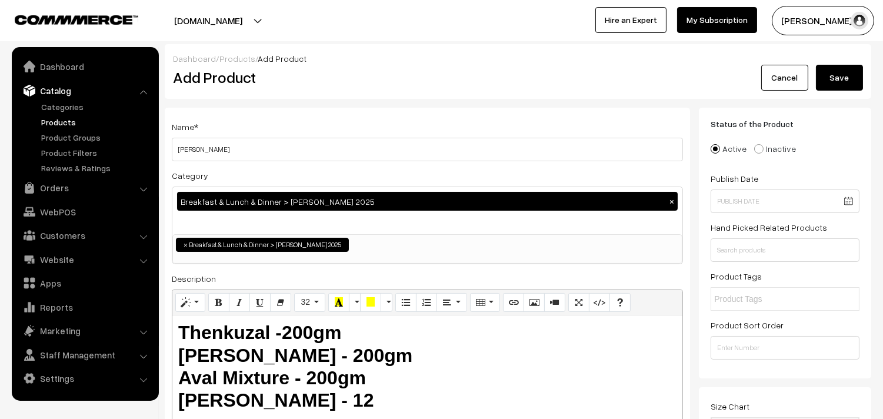
click at [835, 78] on button "Save" at bounding box center [839, 78] width 47 height 26
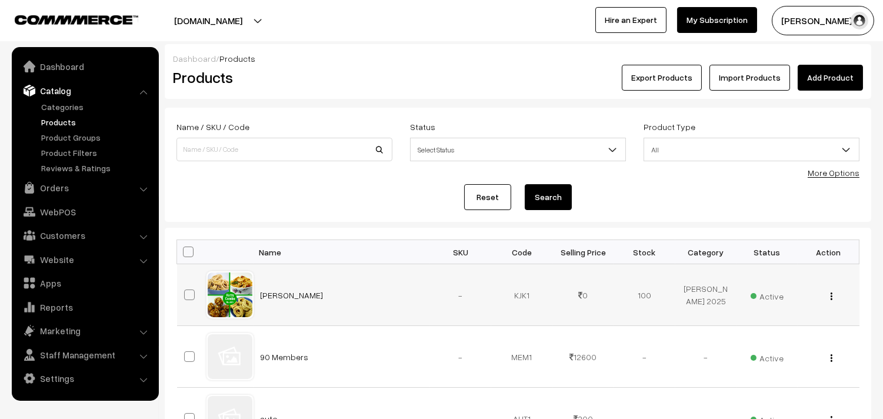
click at [832, 297] on img "button" at bounding box center [832, 296] width 2 height 8
click at [781, 331] on link "Edit" at bounding box center [779, 339] width 100 height 26
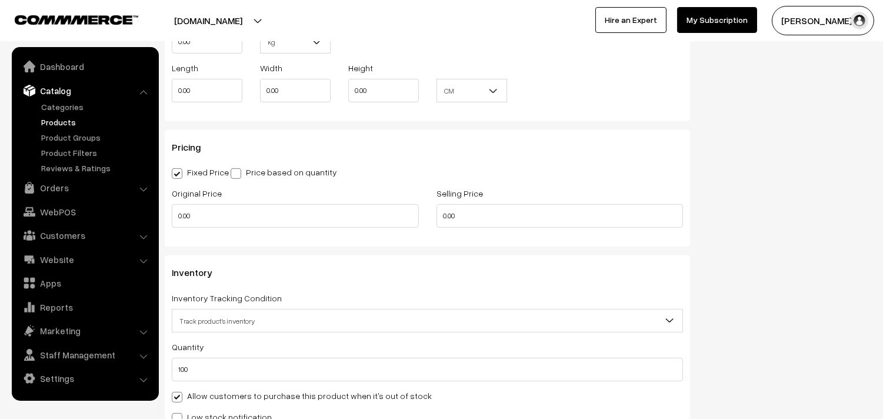
scroll to position [980, 0]
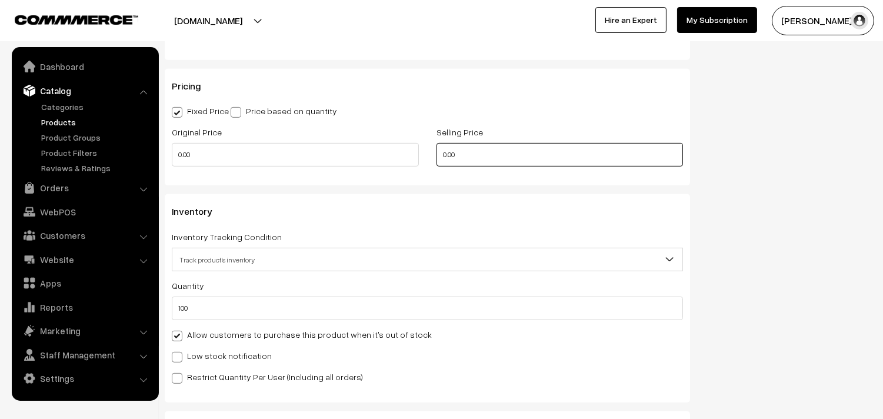
drag, startPoint x: 457, startPoint y: 148, endPoint x: 404, endPoint y: 146, distance: 53.6
click at [404, 146] on div "Original Price 0.00 Selling Price 0.00" at bounding box center [427, 149] width 529 height 49
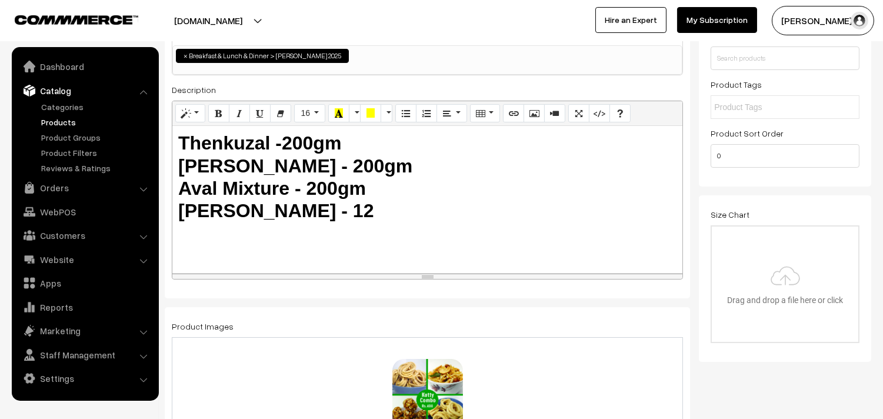
scroll to position [0, 0]
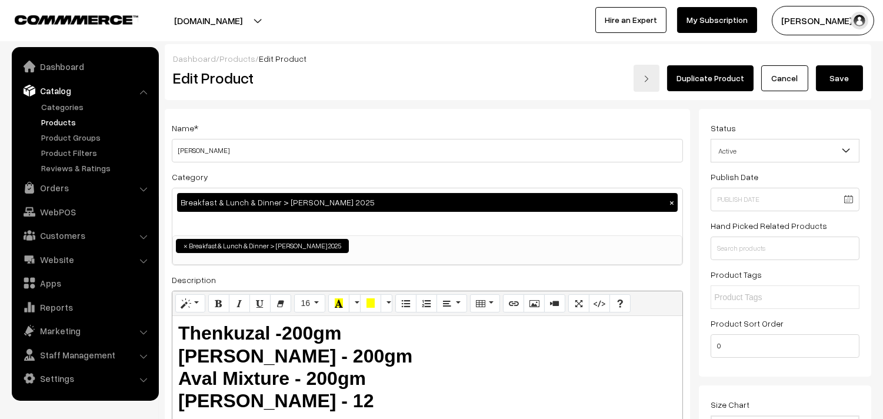
type input "400.00"
click at [840, 72] on button "Save" at bounding box center [839, 78] width 47 height 26
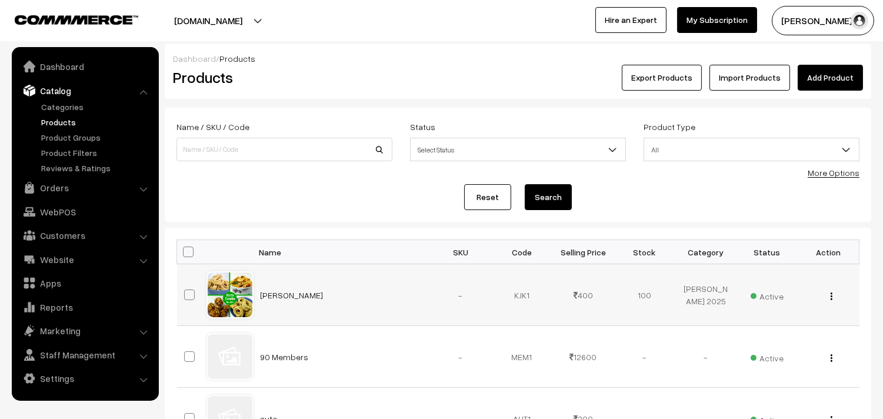
click at [832, 297] on button "button" at bounding box center [831, 295] width 3 height 9
click at [777, 339] on link "Edit" at bounding box center [779, 339] width 100 height 26
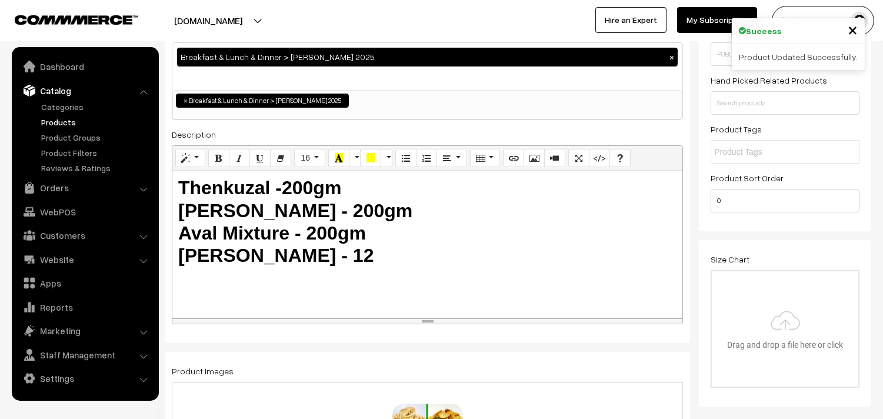
scroll to position [131, 0]
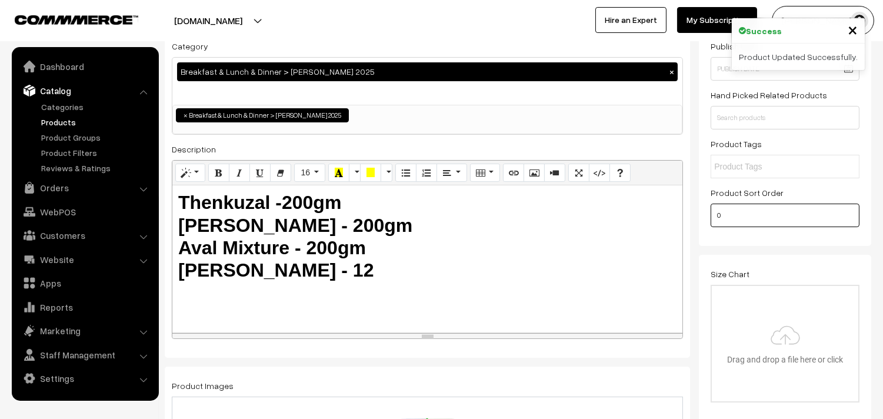
click at [760, 209] on input "0" at bounding box center [785, 216] width 149 height 24
drag, startPoint x: 745, startPoint y: 212, endPoint x: 682, endPoint y: 212, distance: 63.0
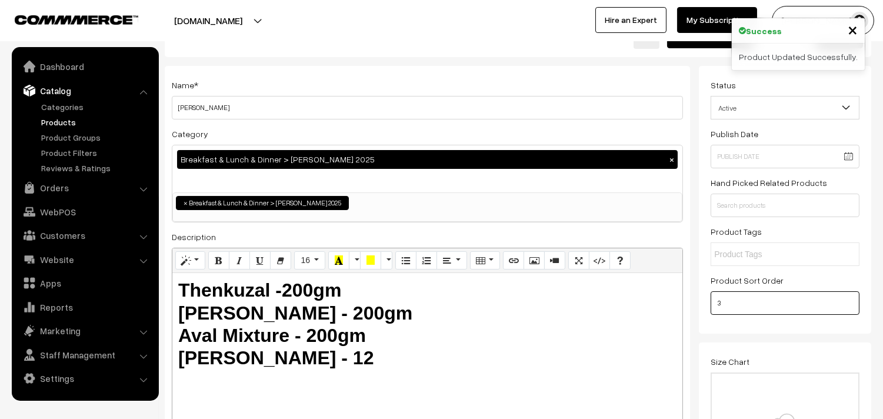
scroll to position [0, 0]
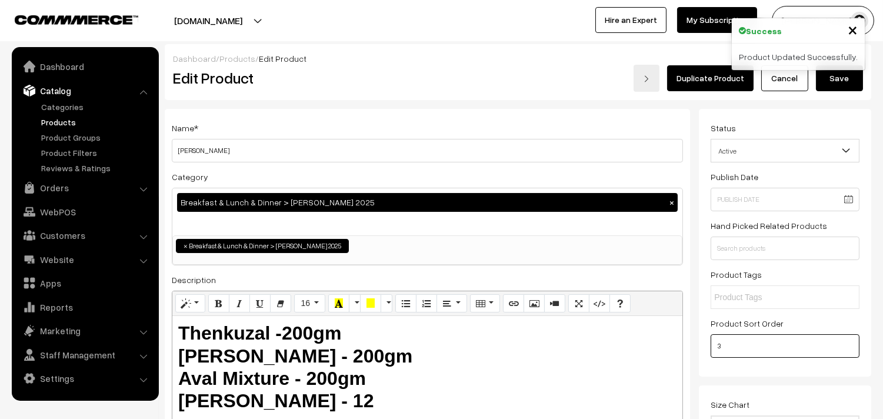
type input "3"
click at [843, 80] on button "Save" at bounding box center [839, 78] width 47 height 26
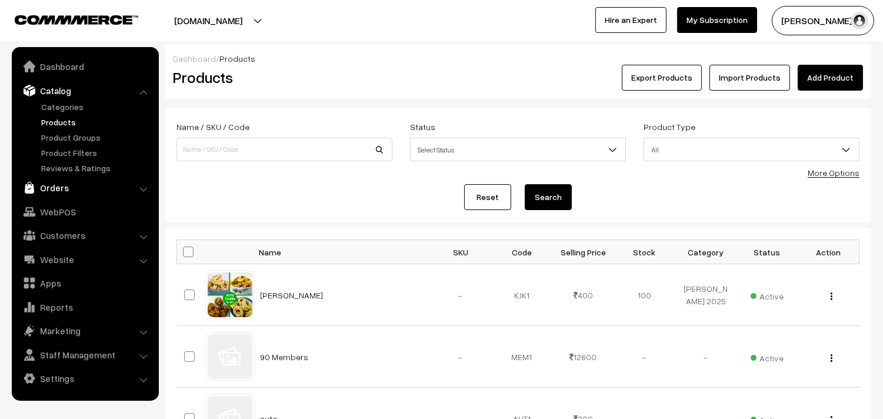
click at [50, 185] on link "Orders" at bounding box center [85, 187] width 140 height 21
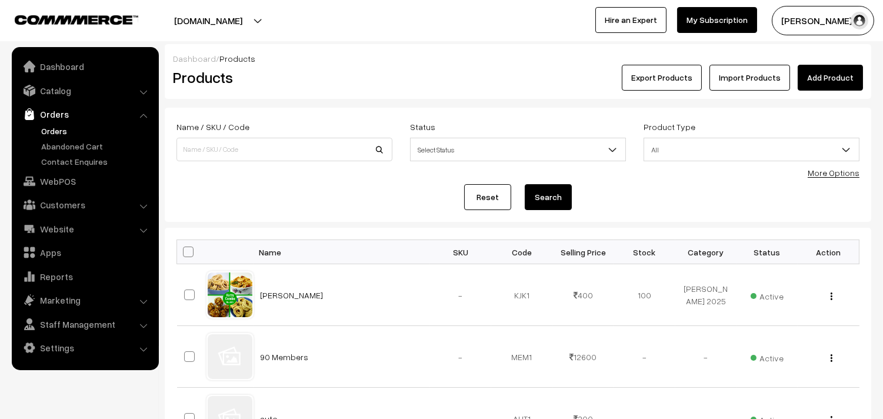
click at [66, 127] on link "Orders" at bounding box center [96, 131] width 116 height 12
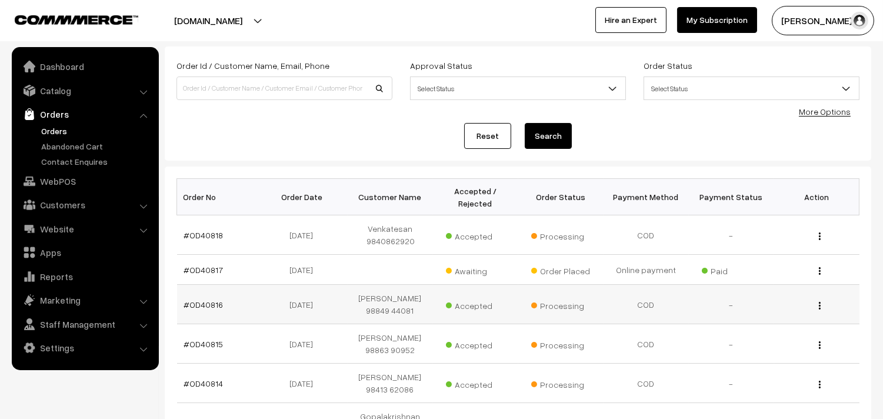
scroll to position [131, 0]
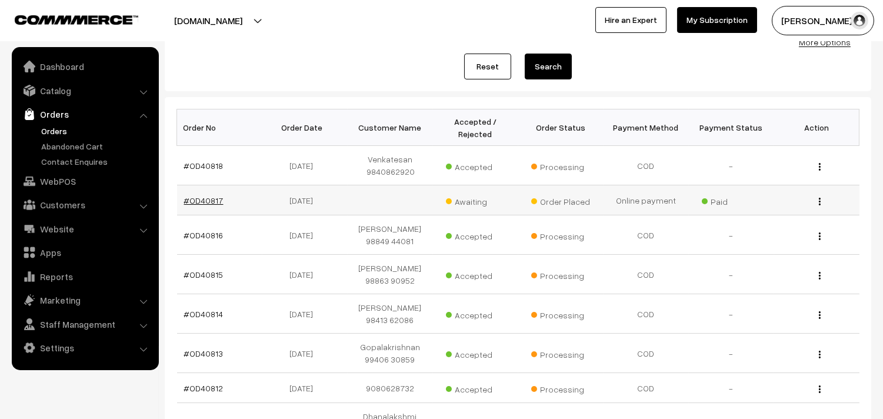
click at [201, 197] on link "#OD40817" at bounding box center [203, 200] width 39 height 10
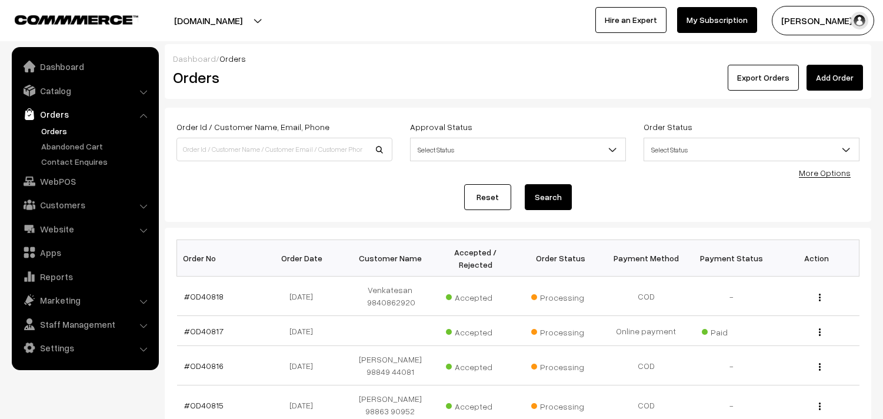
scroll to position [231, 0]
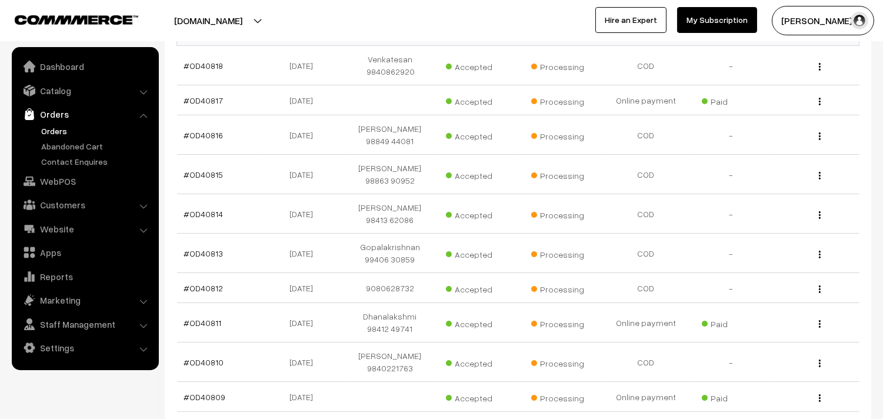
click at [59, 134] on link "Orders" at bounding box center [96, 131] width 116 height 12
